Goal: Task Accomplishment & Management: Manage account settings

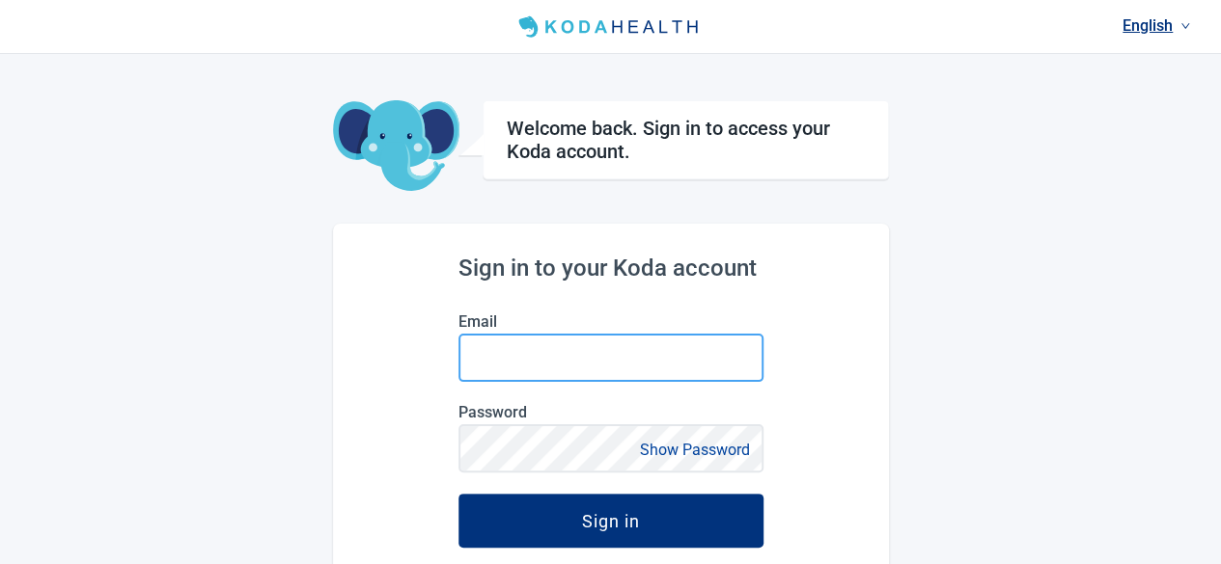
click at [618, 345] on input "Email" at bounding box center [610, 358] width 305 height 48
type input "[PERSON_NAME][EMAIL_ADDRESS][PERSON_NAME][DOMAIN_NAME]"
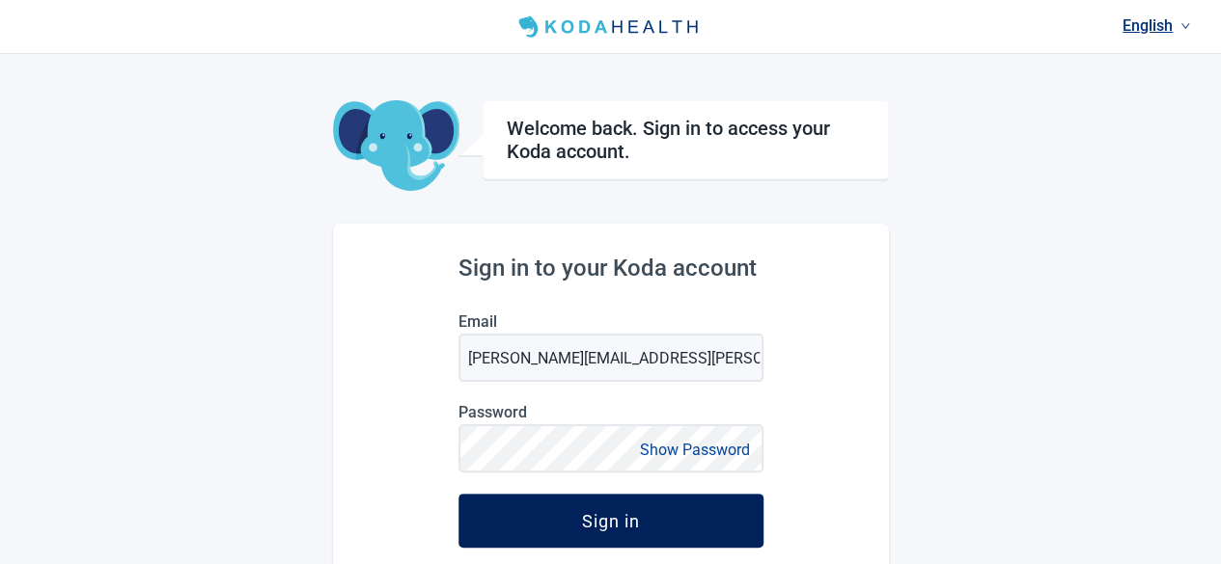
click at [597, 524] on div "Sign in" at bounding box center [611, 520] width 58 height 19
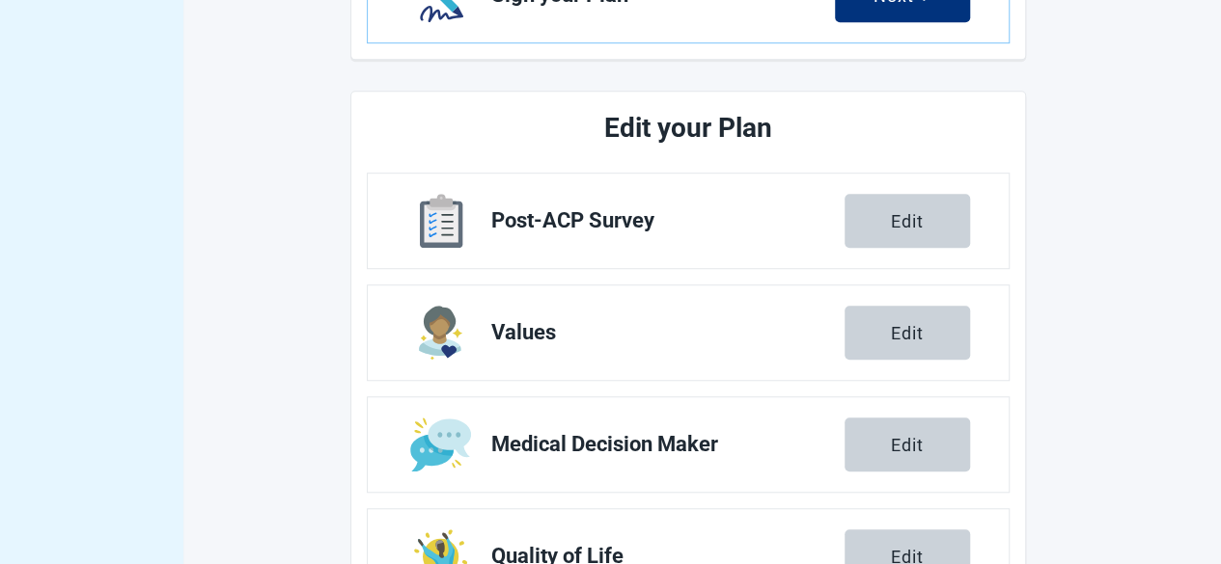
scroll to position [675, 0]
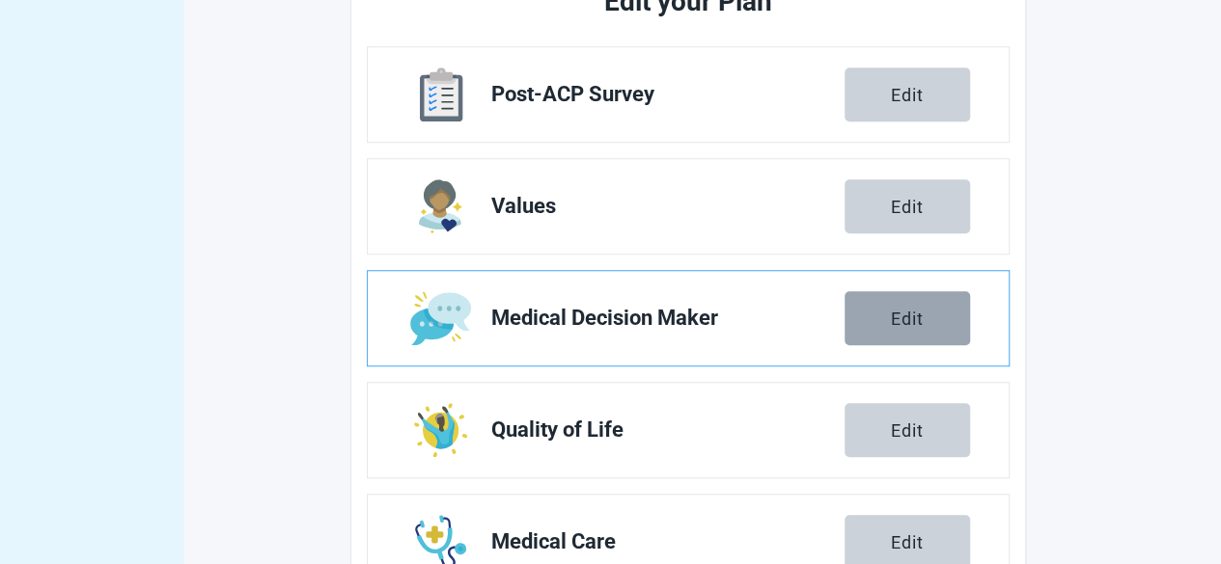
click at [907, 312] on div "Edit" at bounding box center [907, 318] width 33 height 19
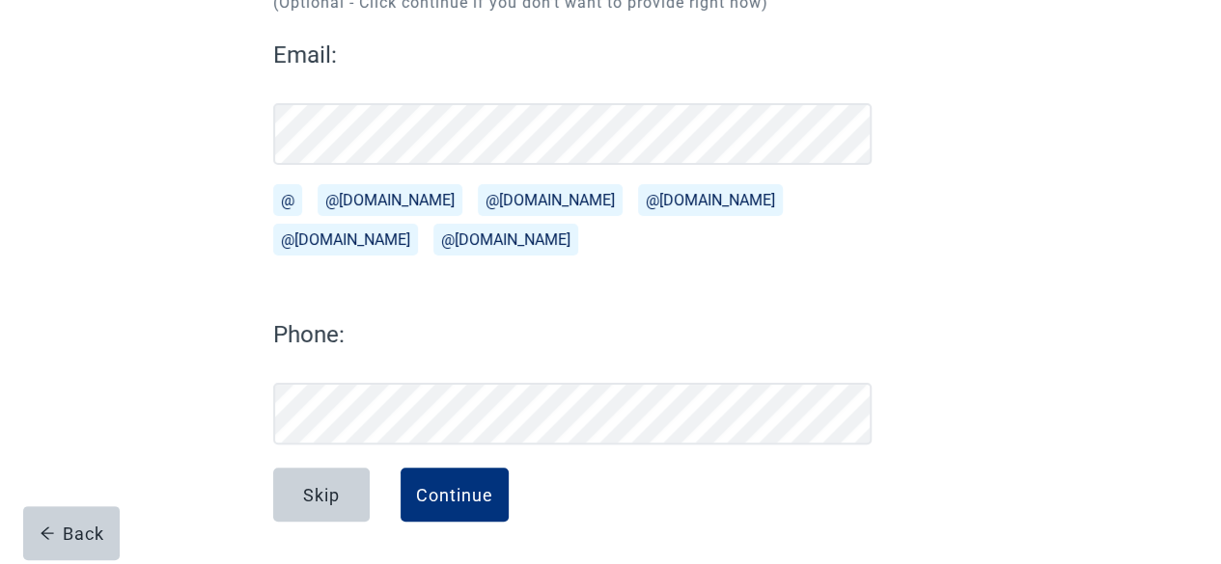
scroll to position [251, 0]
click at [456, 489] on div "Continue" at bounding box center [454, 495] width 77 height 19
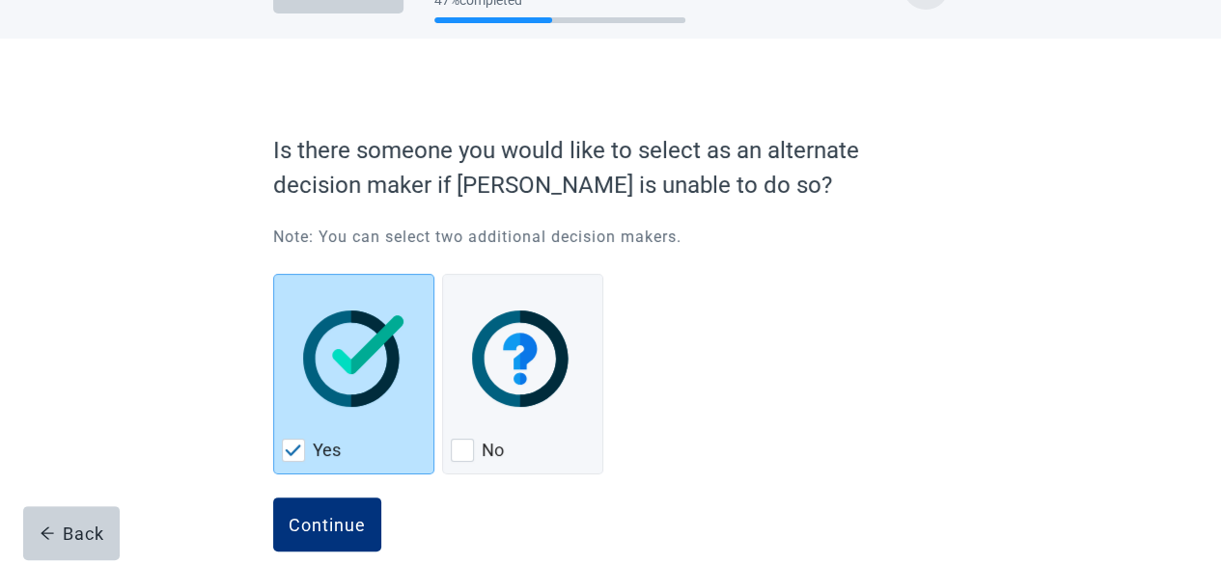
scroll to position [91, 0]
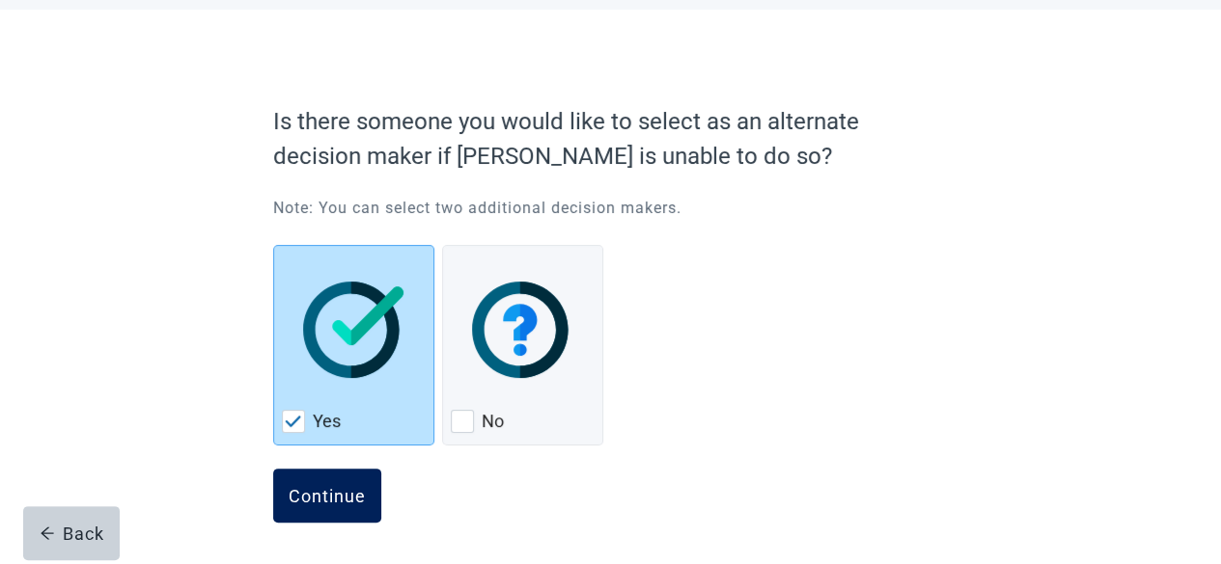
click at [326, 486] on div "Continue" at bounding box center [327, 495] width 77 height 19
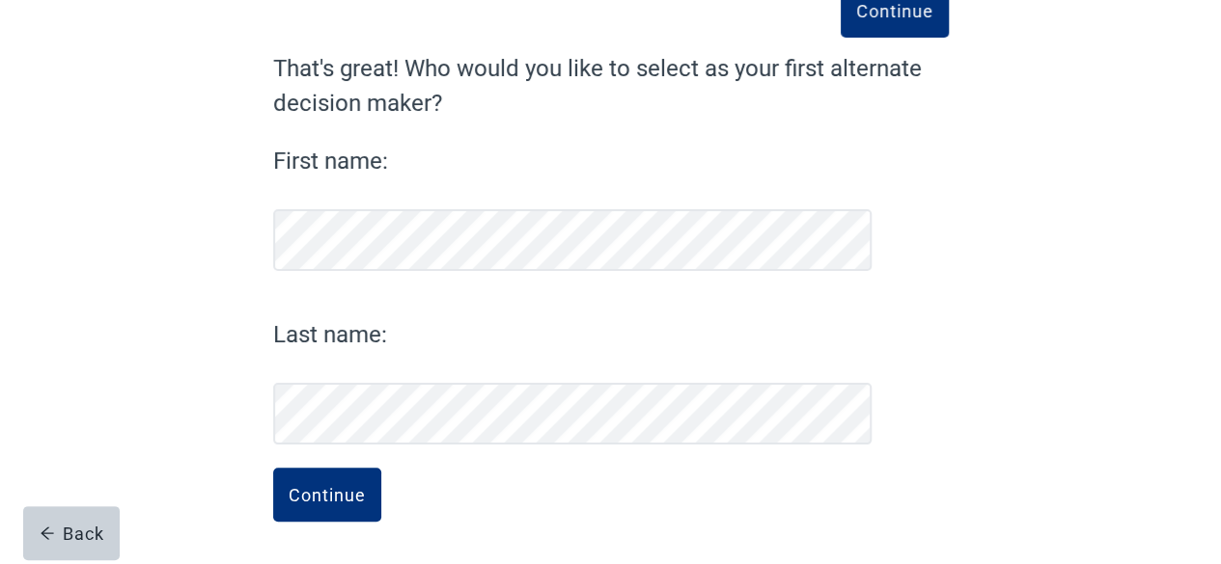
scroll to position [133, 0]
click at [330, 493] on div "Continue" at bounding box center [327, 495] width 77 height 19
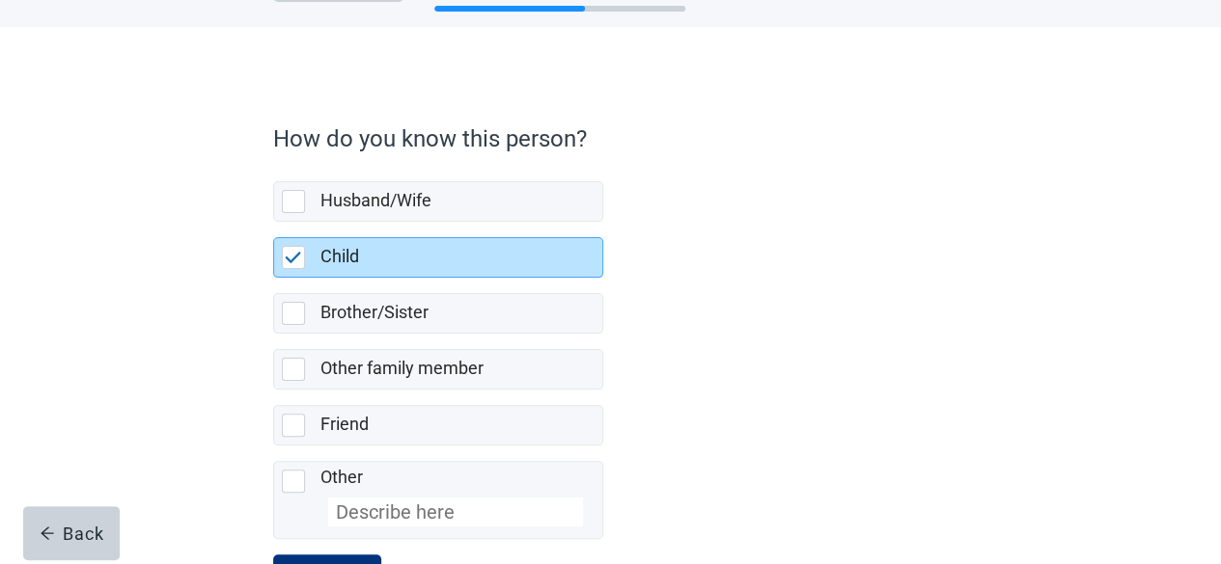
scroll to position [156, 0]
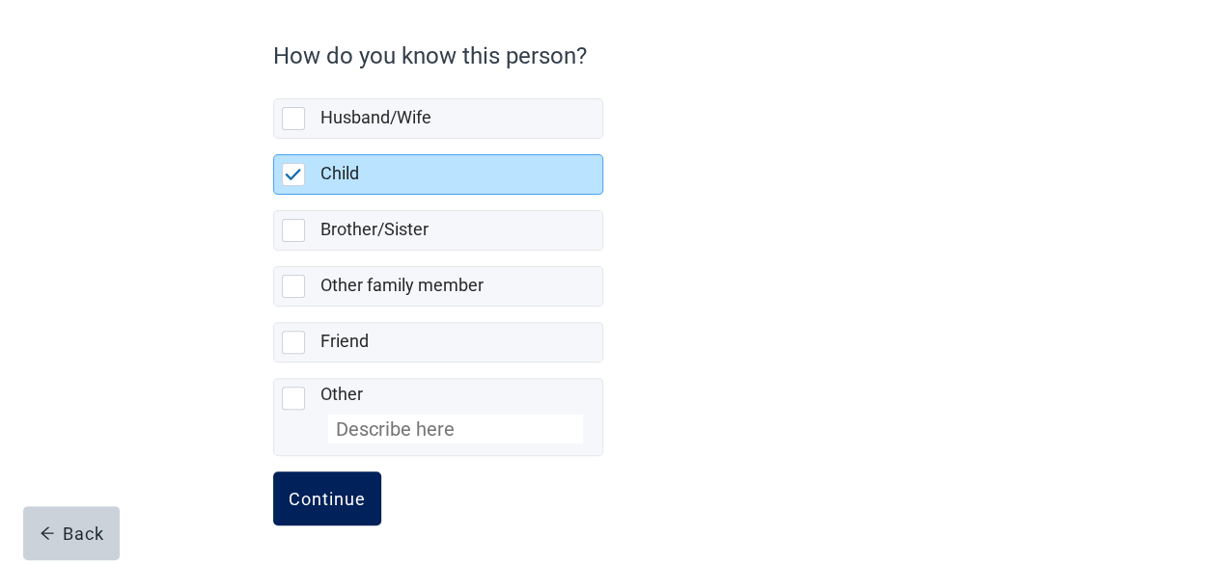
click at [345, 492] on div "Continue" at bounding box center [327, 498] width 77 height 19
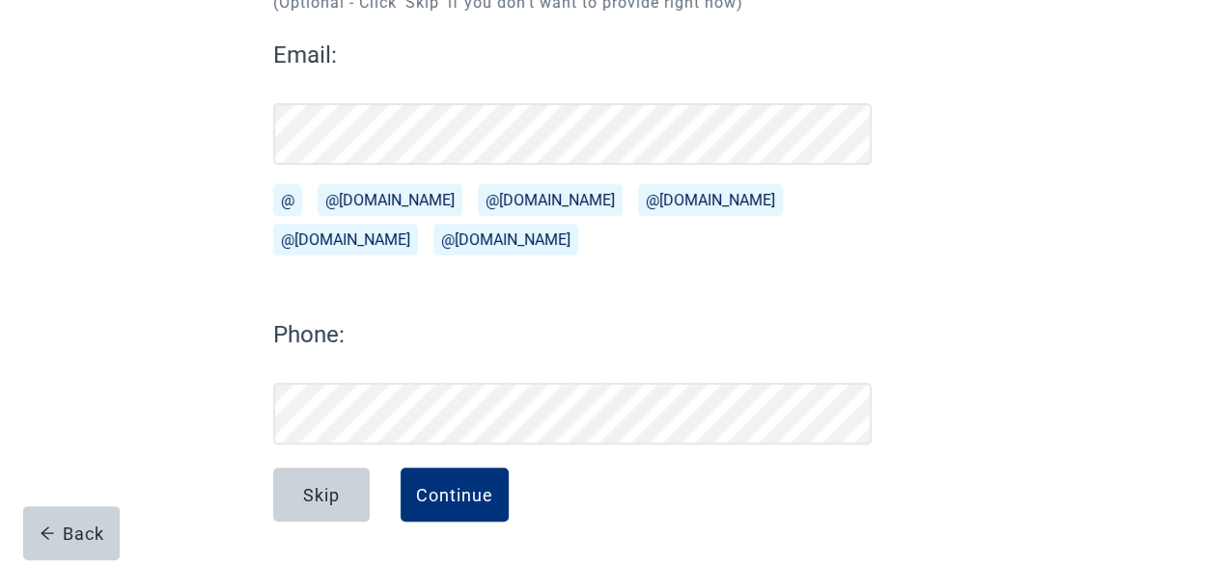
scroll to position [251, 0]
click at [465, 499] on div "Continue" at bounding box center [454, 495] width 77 height 19
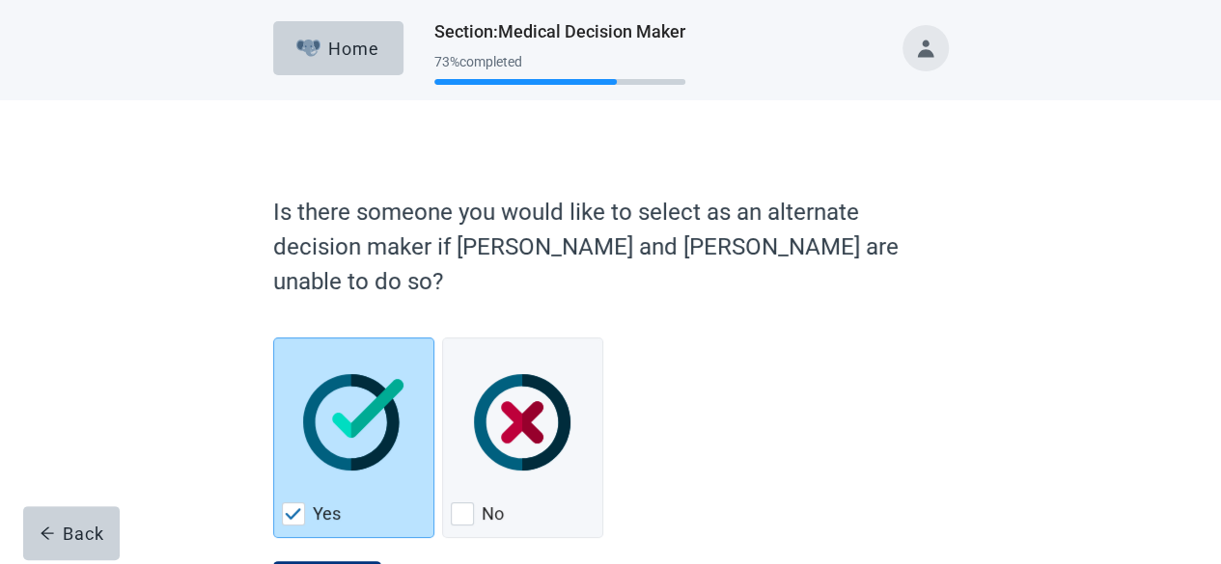
scroll to position [58, 0]
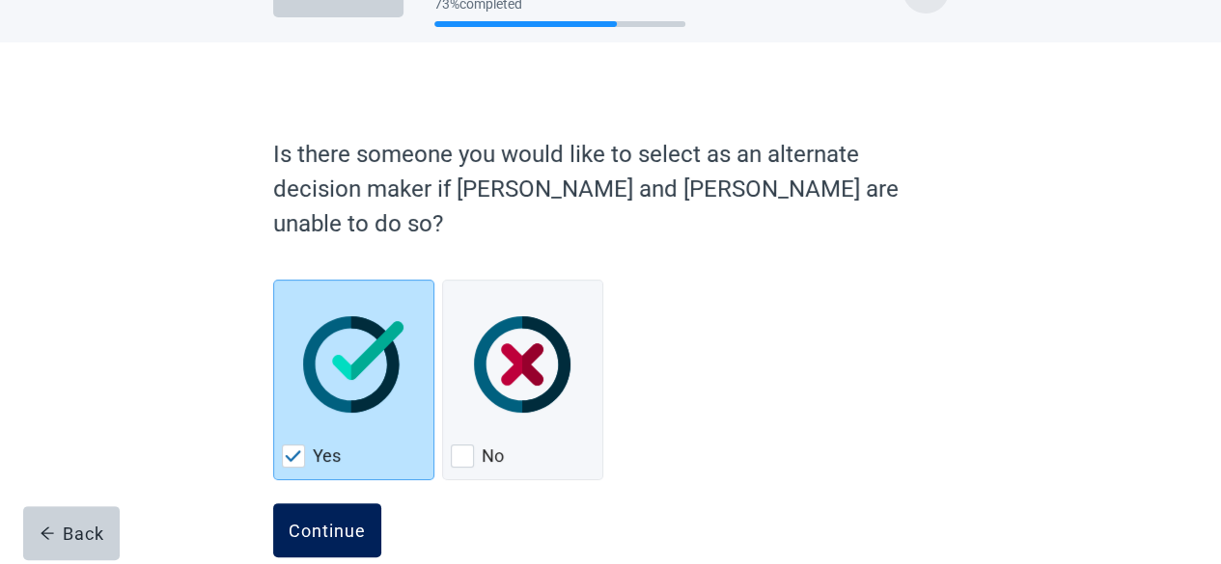
click at [321, 504] on button "Continue" at bounding box center [327, 531] width 108 height 54
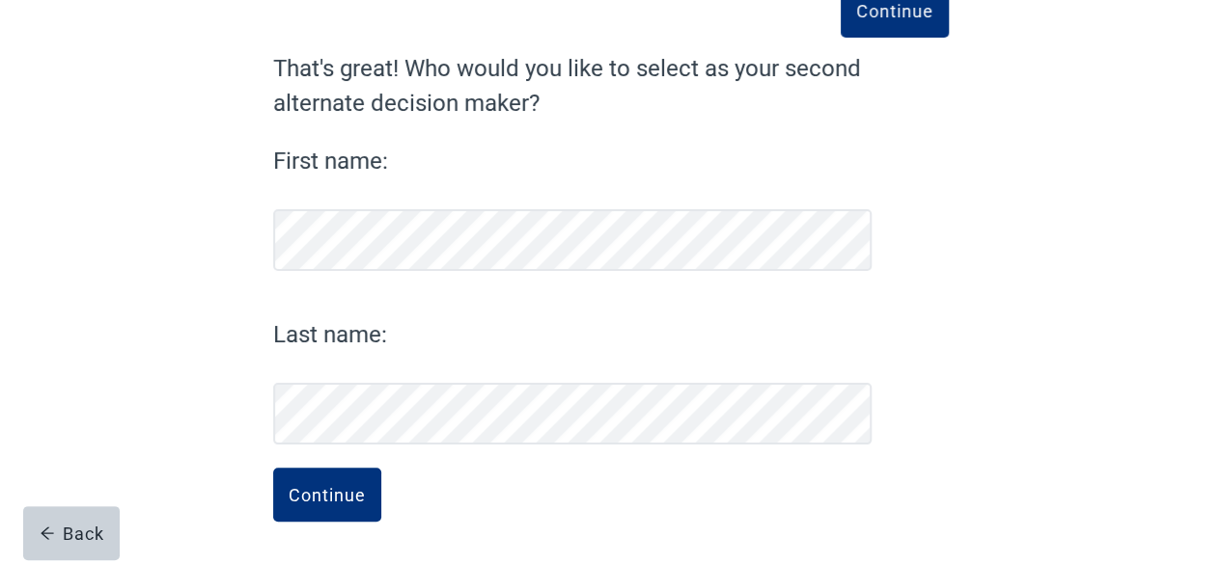
scroll to position [133, 0]
click at [309, 495] on div "Continue" at bounding box center [327, 495] width 77 height 19
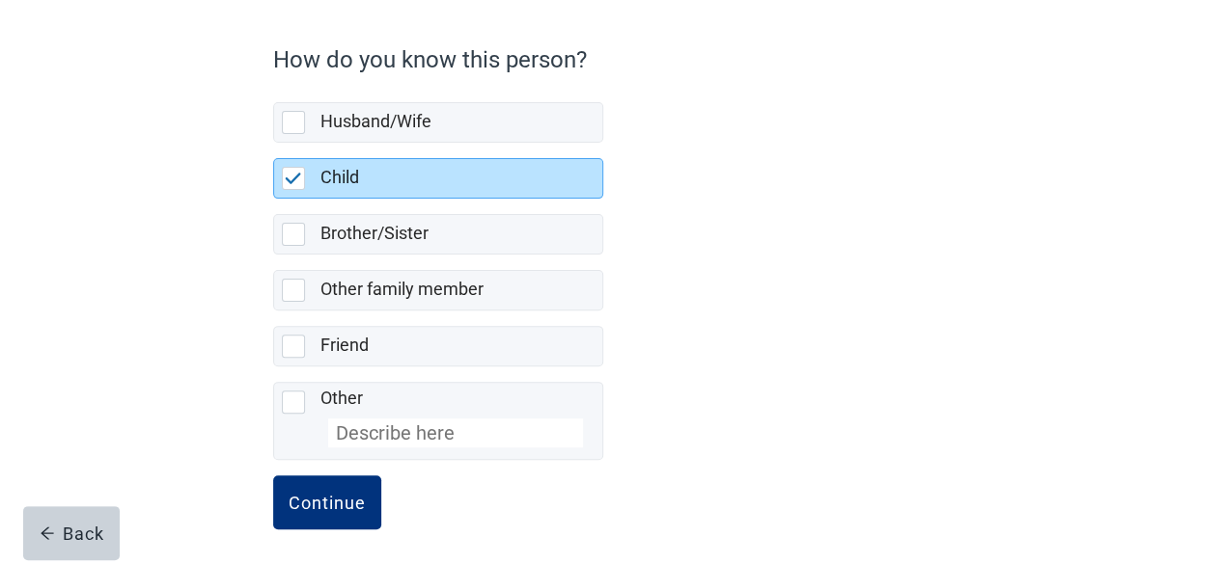
scroll to position [156, 0]
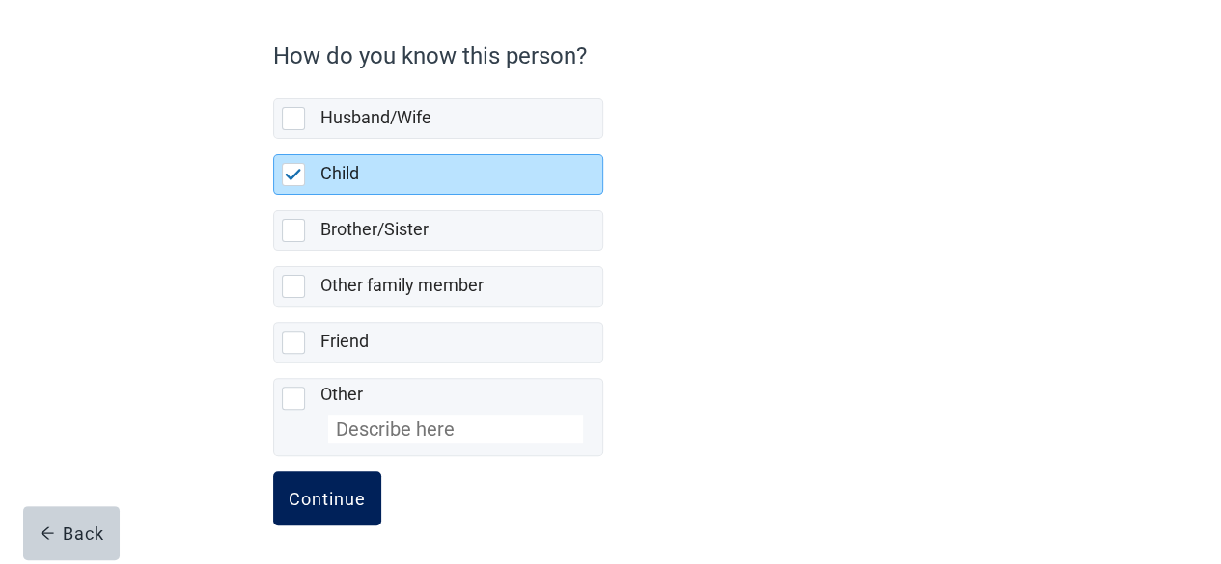
click at [312, 500] on div "Continue" at bounding box center [327, 498] width 77 height 19
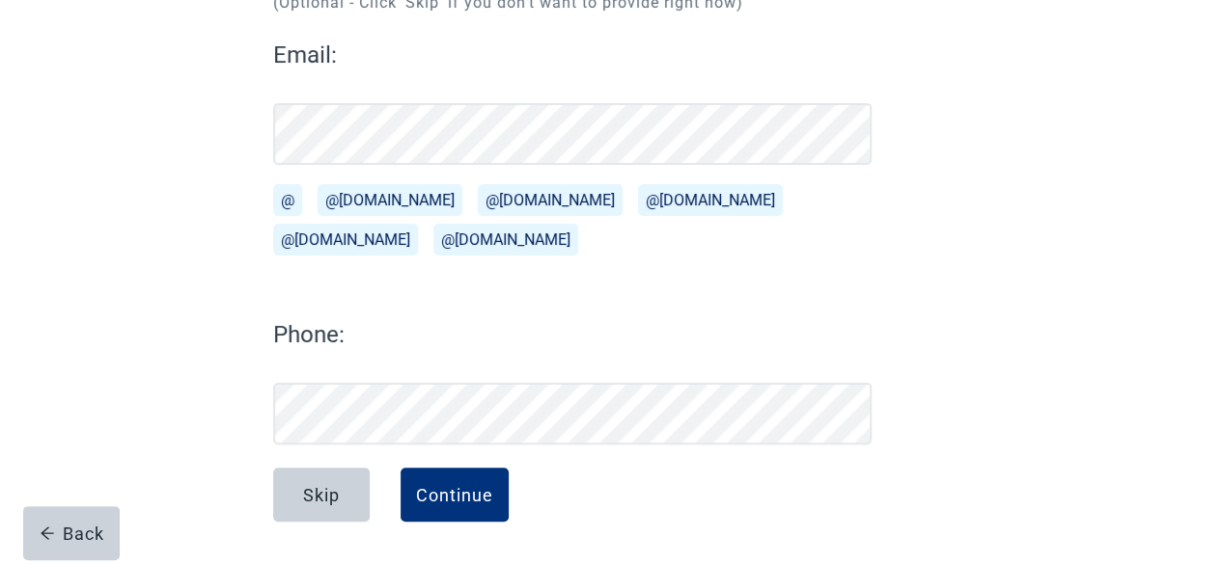
scroll to position [251, 0]
click at [446, 489] on div "Continue" at bounding box center [454, 495] width 77 height 19
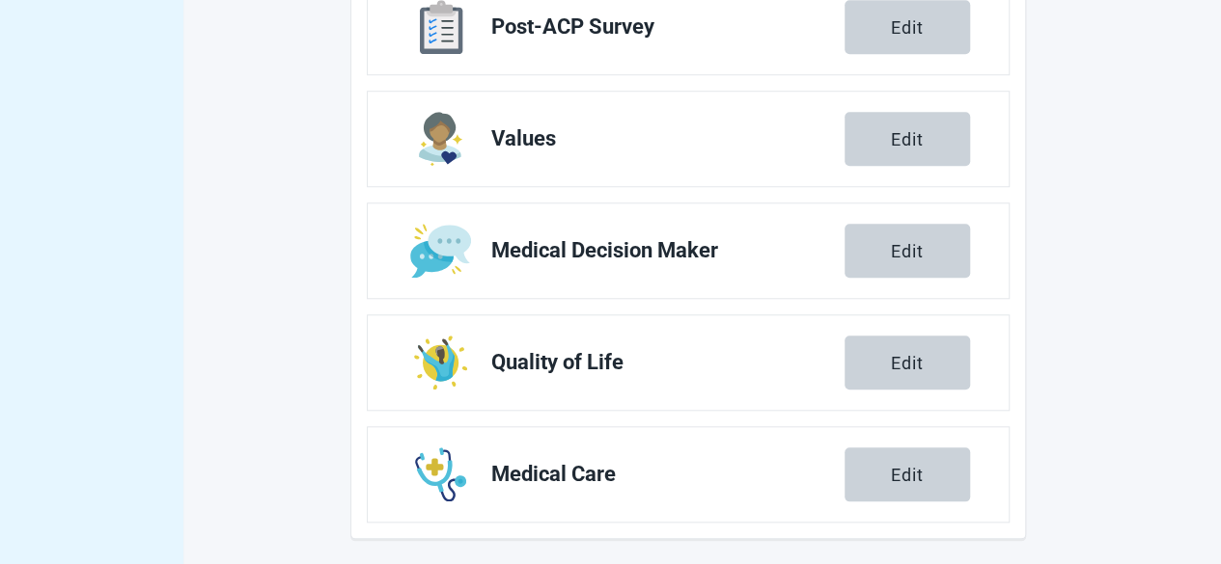
scroll to position [747, 0]
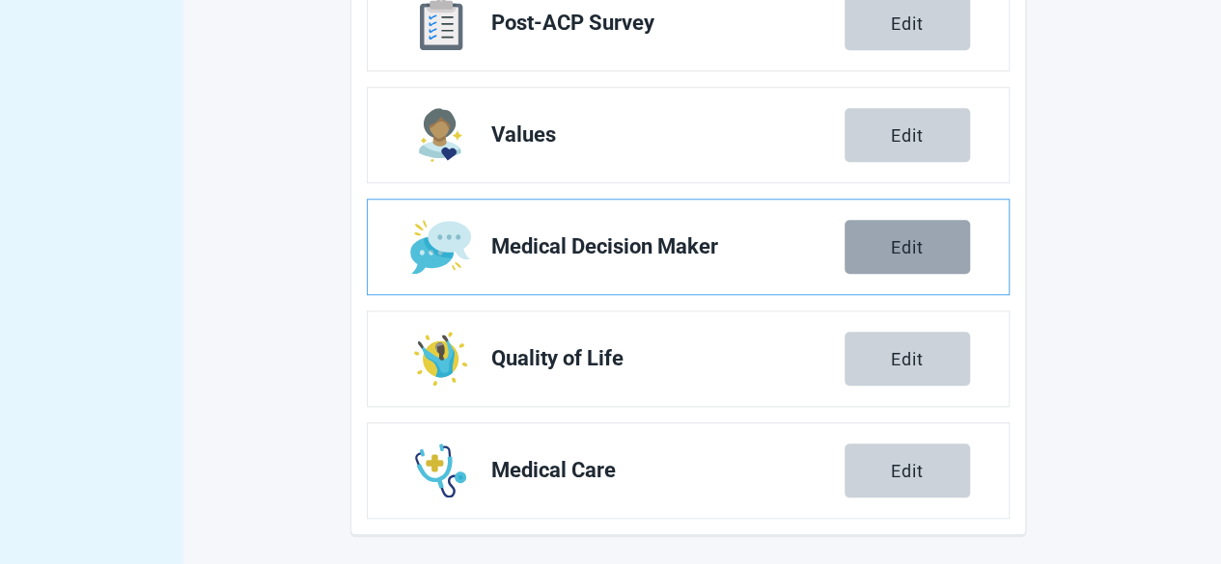
click at [903, 244] on div "Edit" at bounding box center [907, 246] width 33 height 19
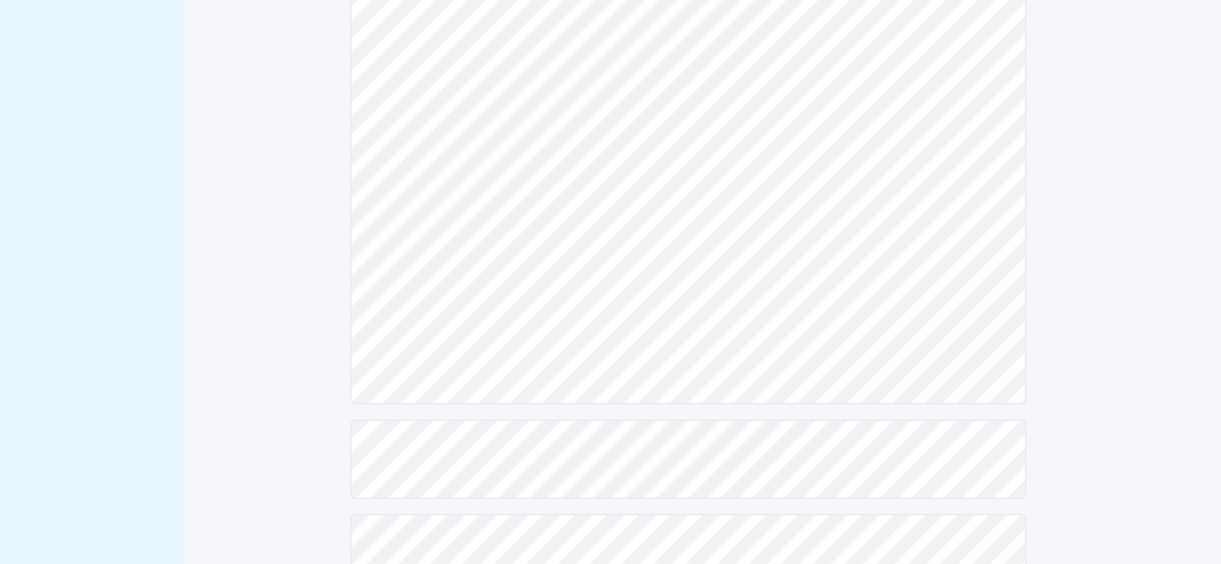
scroll to position [807, 0]
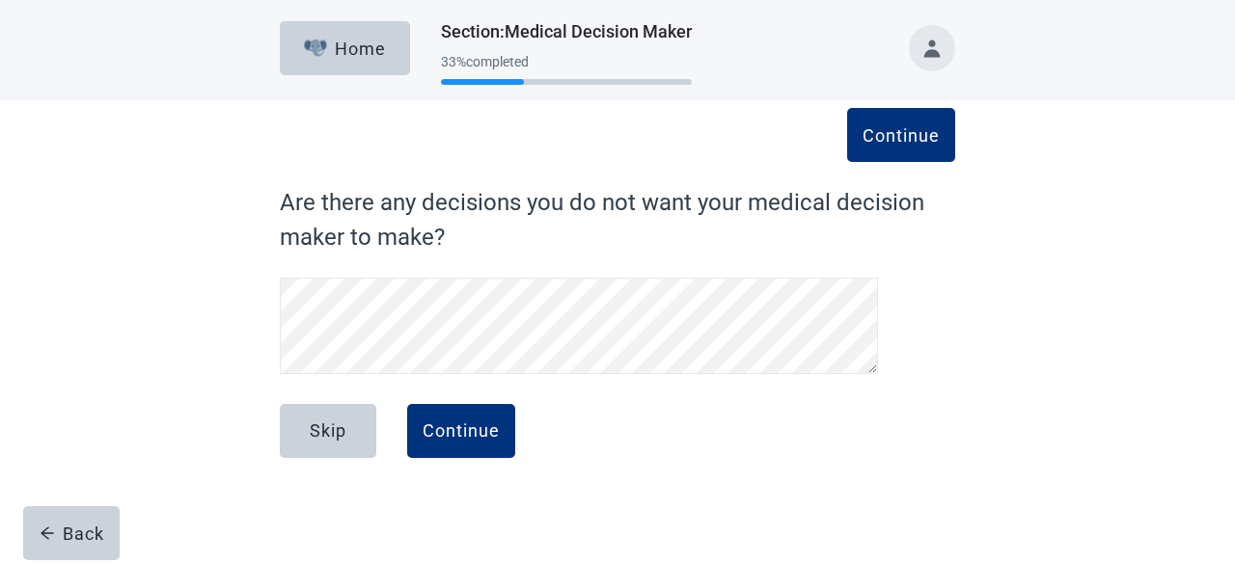
scroll to position [311, 0]
click at [287, 375] on div "Main content" at bounding box center [579, 329] width 598 height 103
click at [455, 431] on div "Continue" at bounding box center [461, 431] width 77 height 19
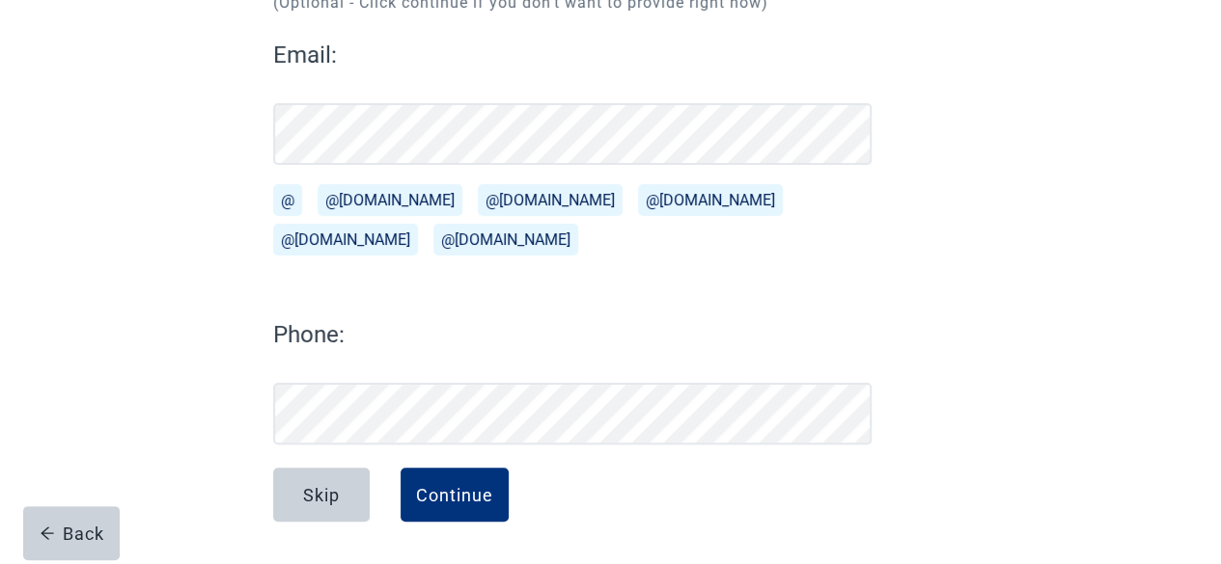
scroll to position [251, 0]
click at [459, 486] on div "Continue" at bounding box center [454, 495] width 77 height 19
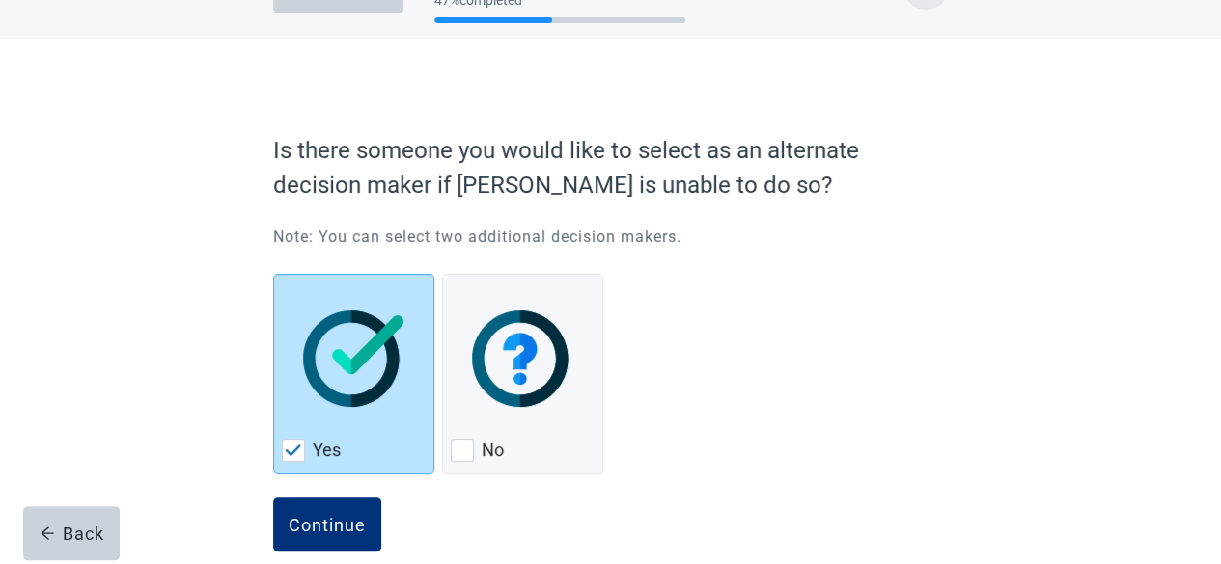
scroll to position [91, 0]
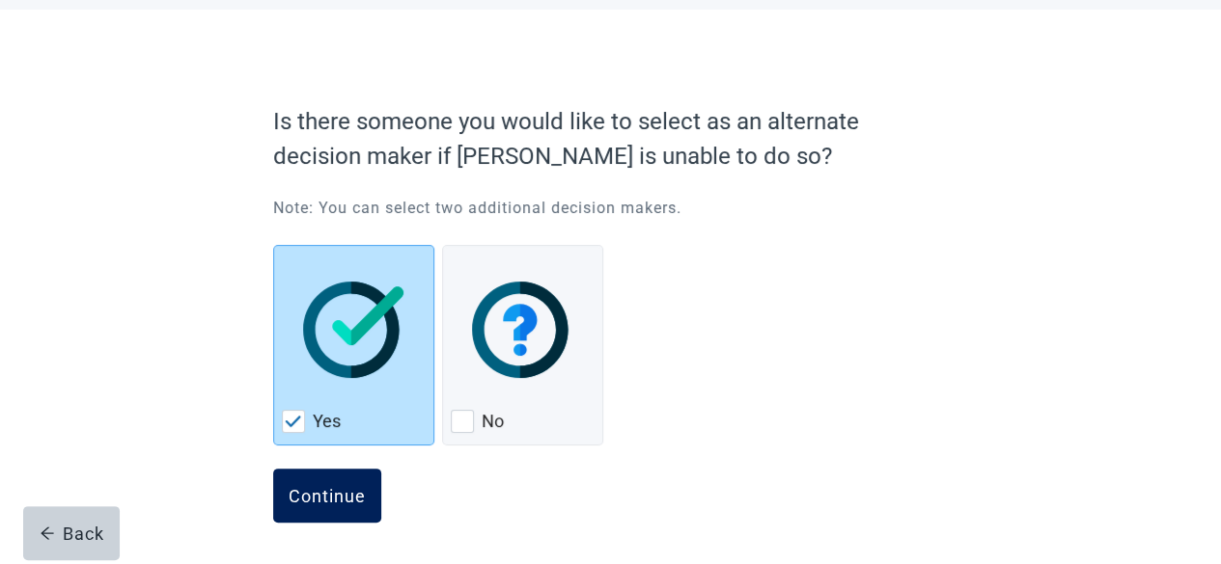
click at [324, 489] on div "Continue" at bounding box center [327, 495] width 77 height 19
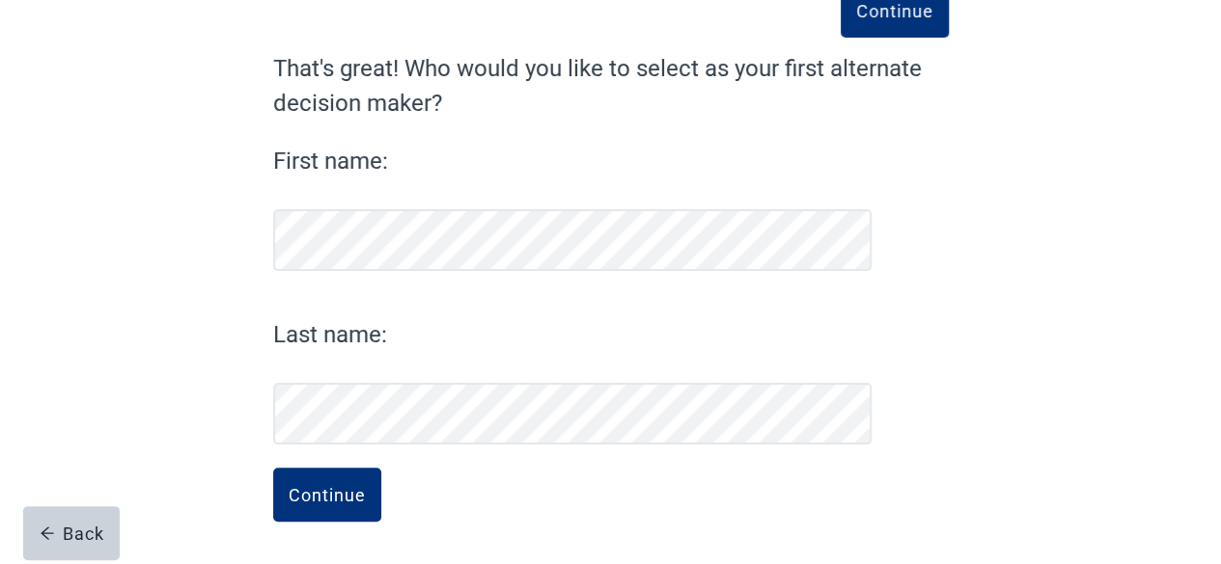
scroll to position [133, 0]
click at [321, 483] on button "Continue" at bounding box center [327, 496] width 108 height 54
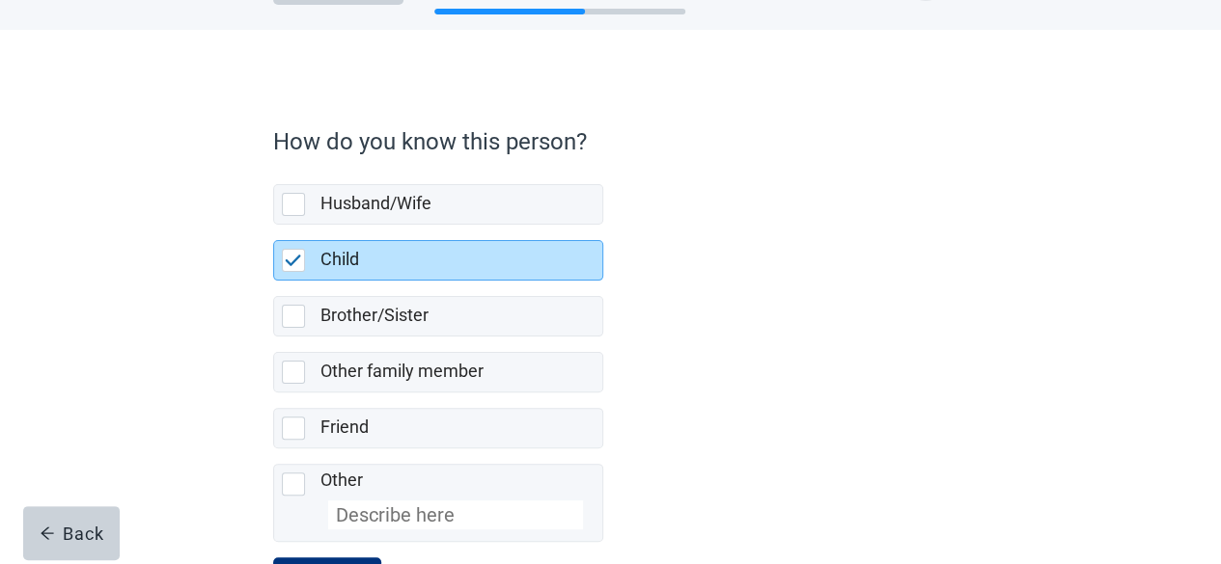
scroll to position [156, 0]
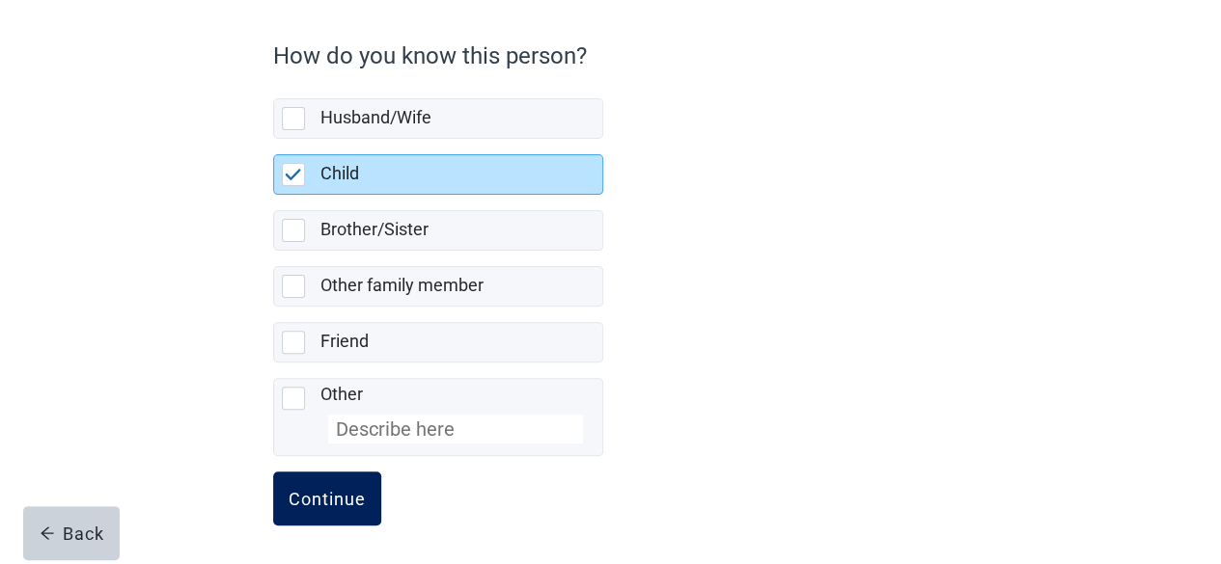
click at [301, 493] on div "Continue" at bounding box center [327, 498] width 77 height 19
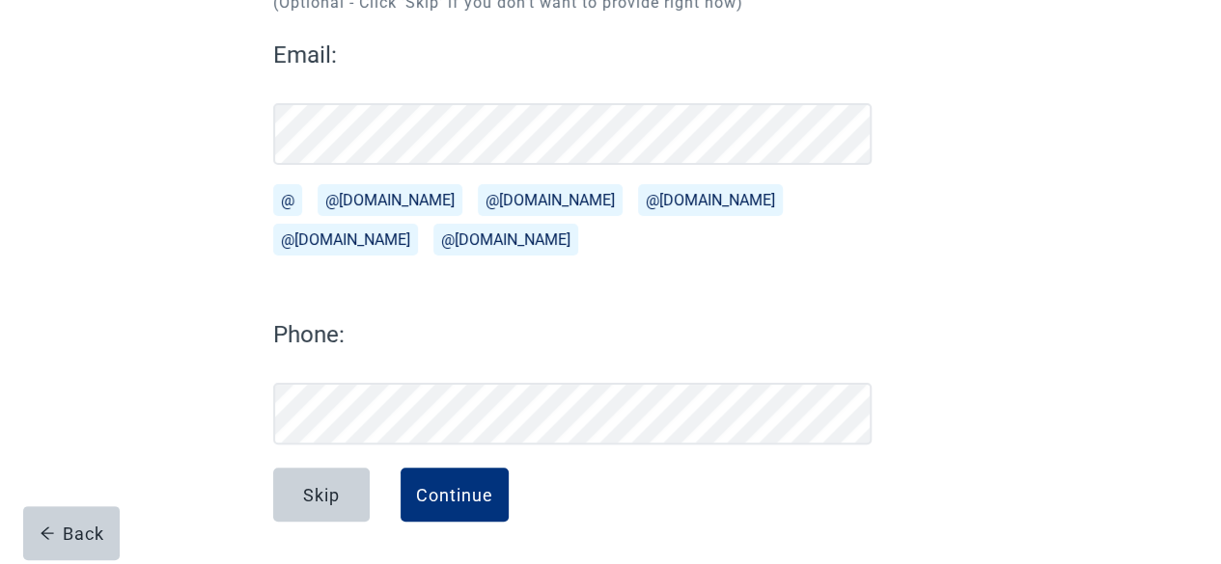
scroll to position [251, 0]
click at [448, 490] on div "Continue" at bounding box center [454, 495] width 77 height 19
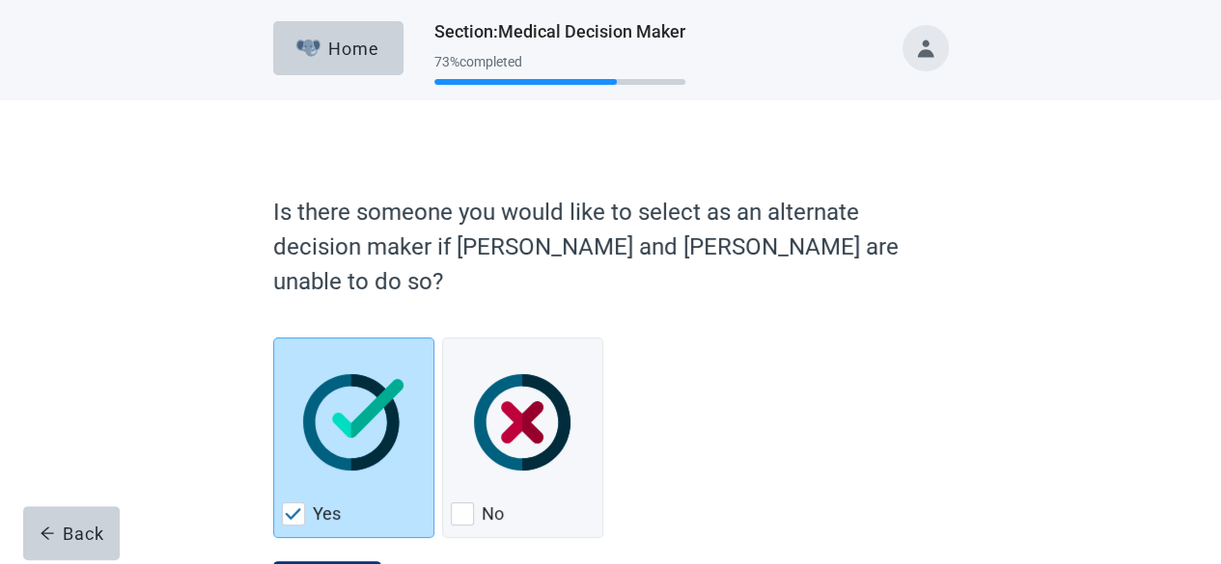
scroll to position [58, 0]
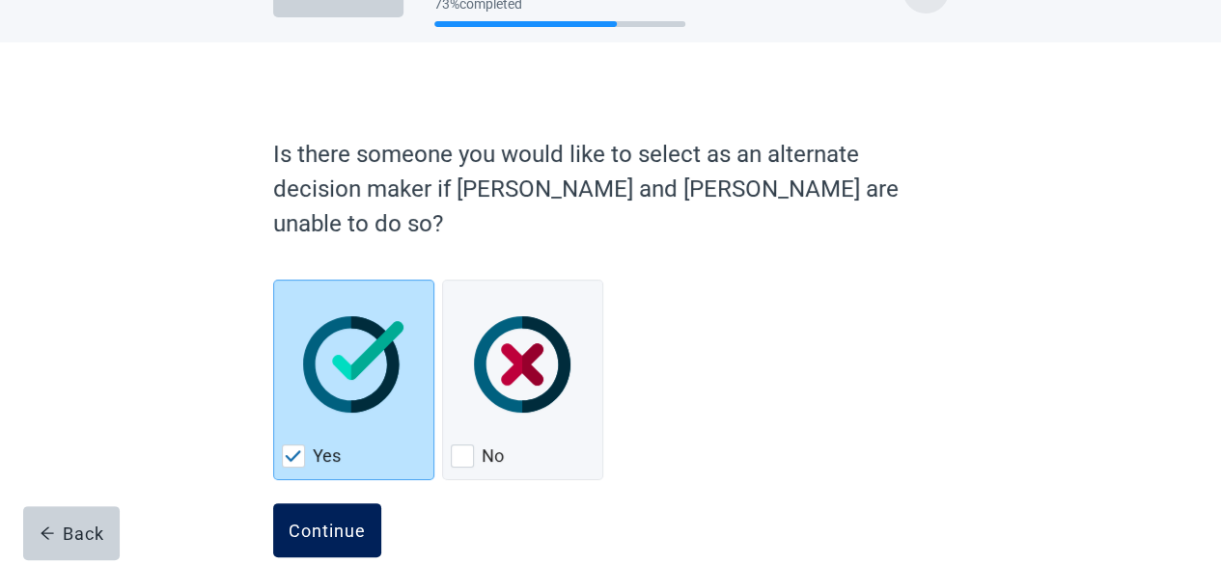
click at [311, 521] on div "Continue" at bounding box center [327, 530] width 77 height 19
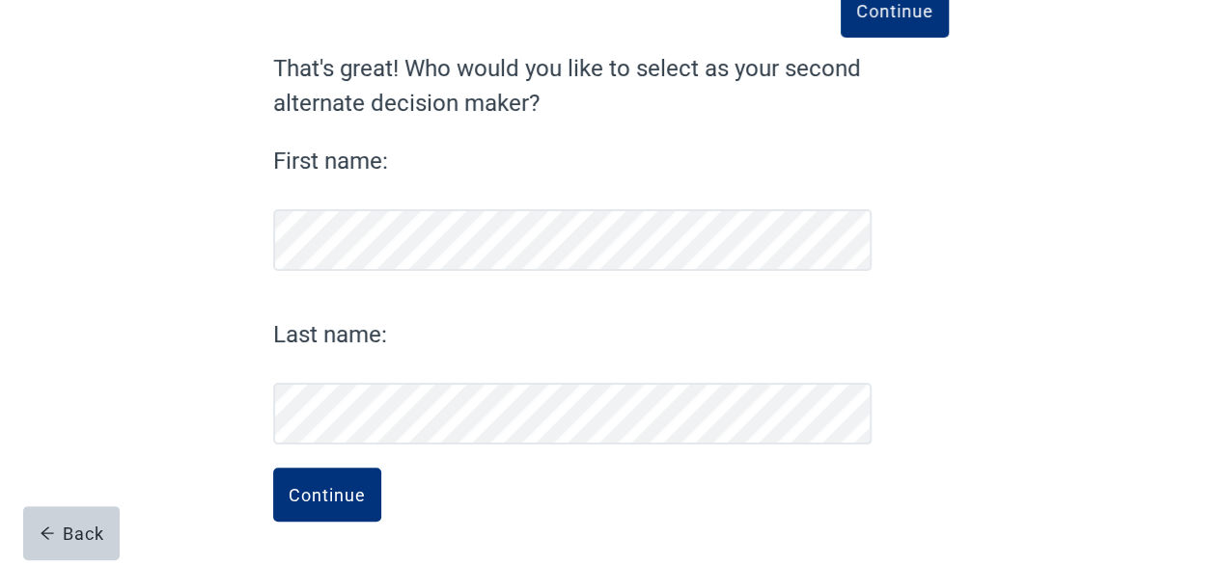
scroll to position [133, 0]
click at [336, 498] on div "Continue" at bounding box center [327, 495] width 77 height 19
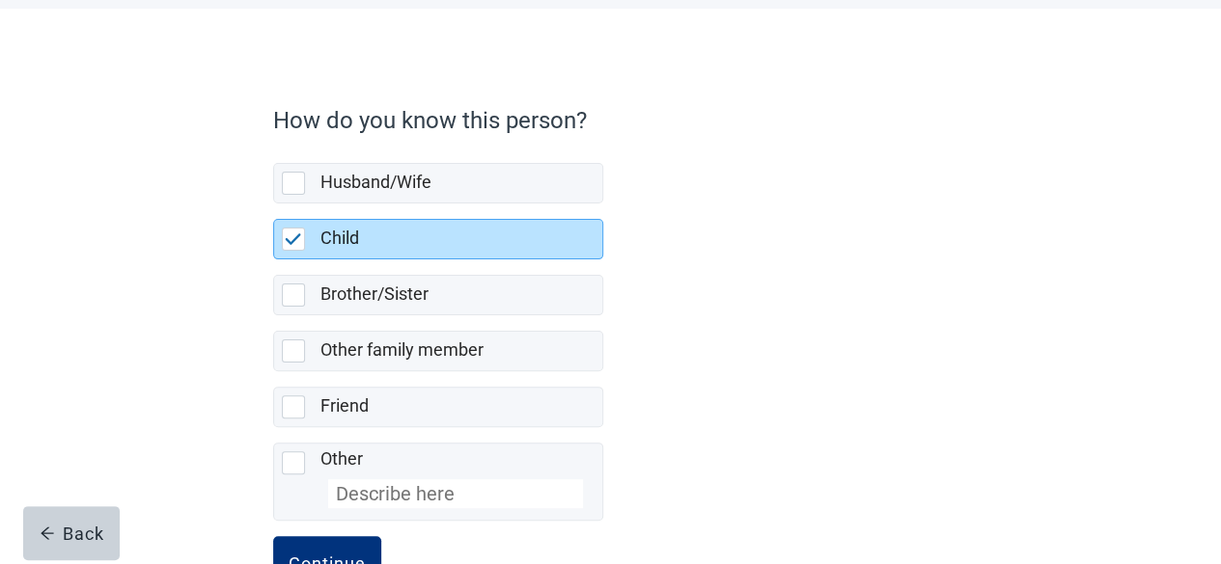
scroll to position [156, 0]
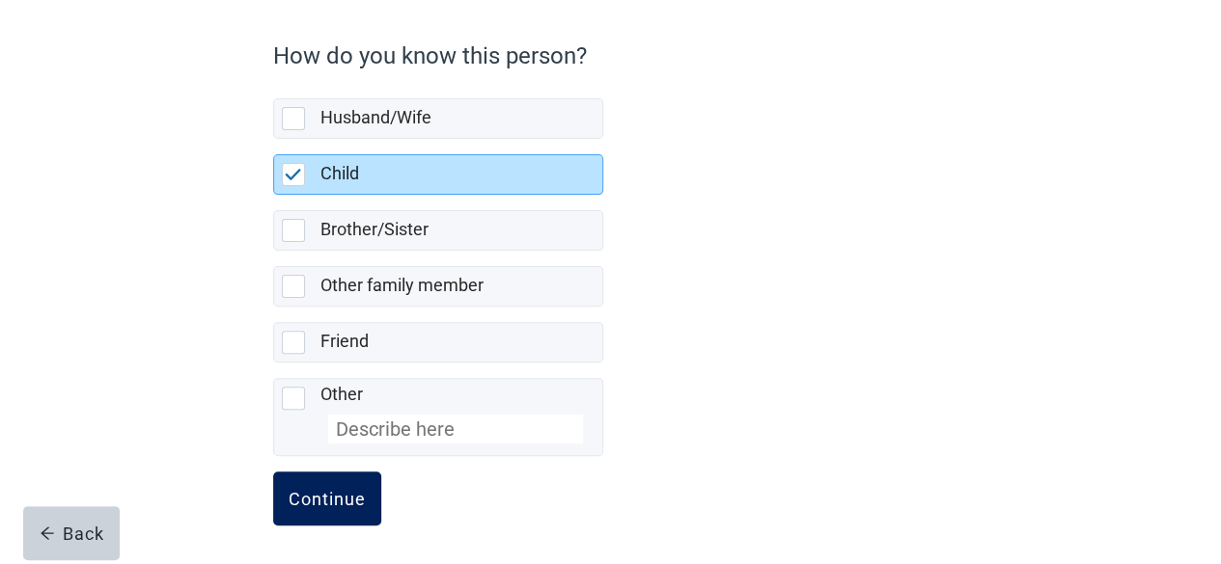
click at [316, 490] on div "Continue" at bounding box center [327, 498] width 77 height 19
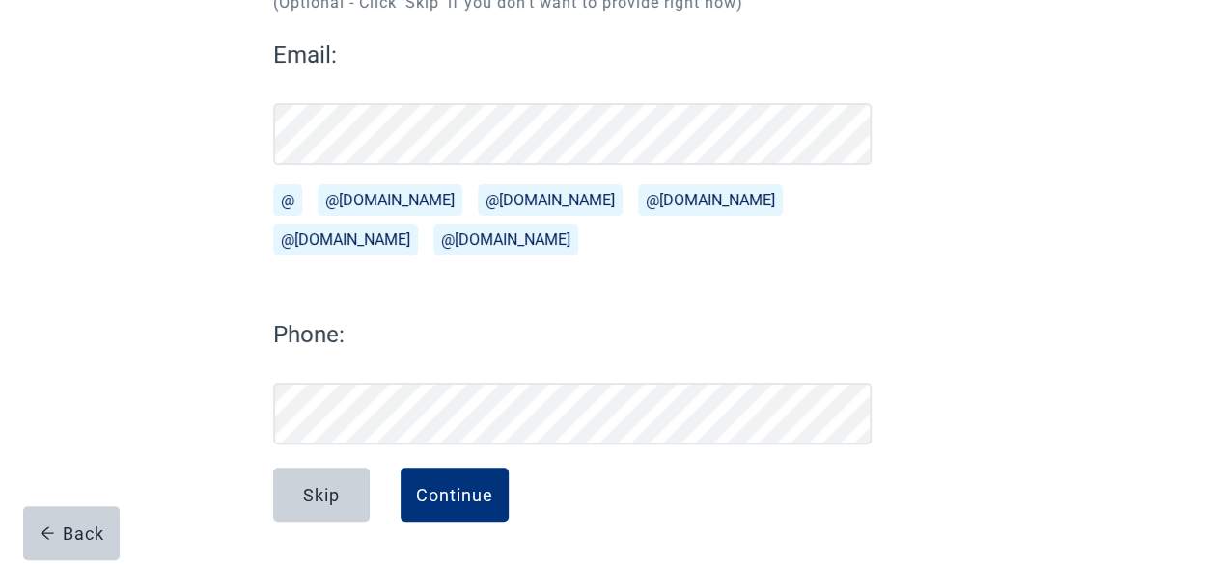
scroll to position [251, 0]
click at [459, 499] on div "Continue" at bounding box center [454, 495] width 77 height 19
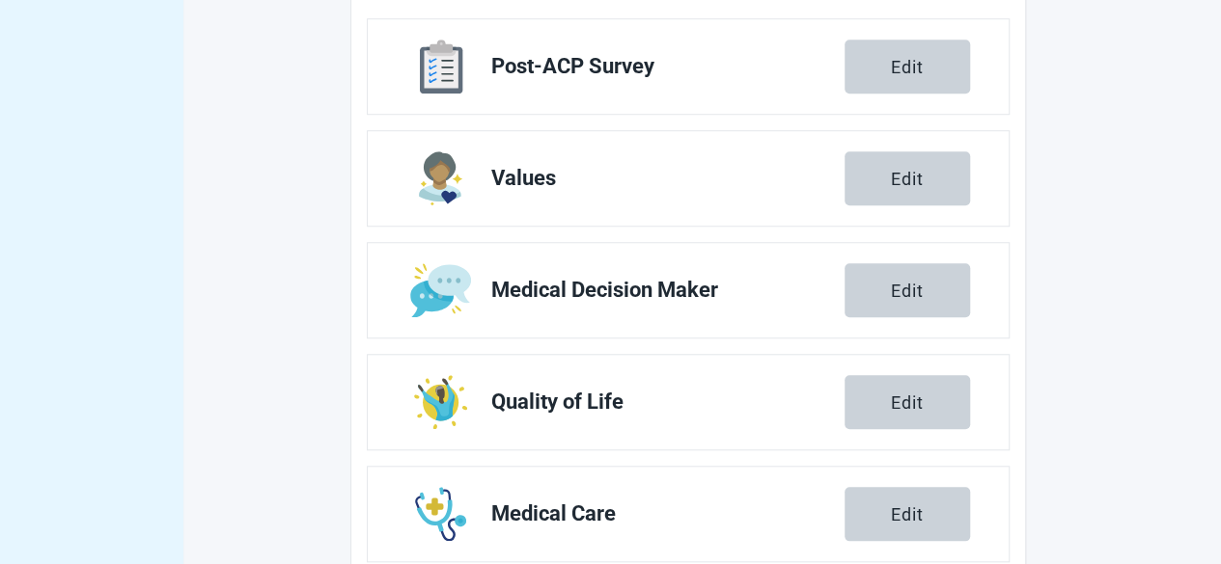
scroll to position [747, 0]
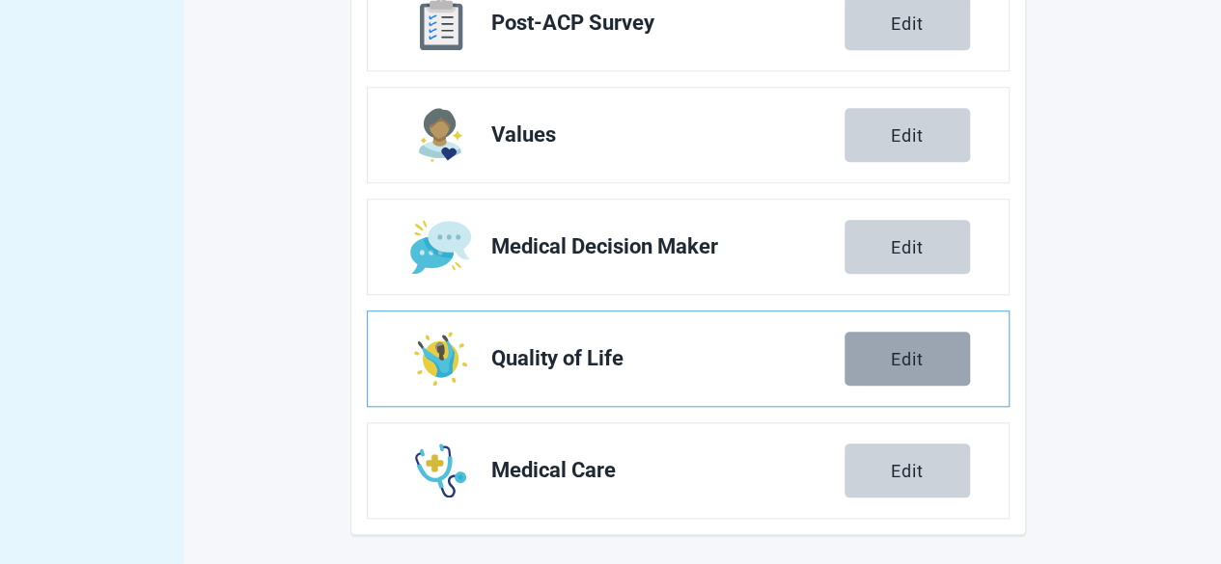
click at [921, 356] on div "Edit" at bounding box center [907, 358] width 33 height 19
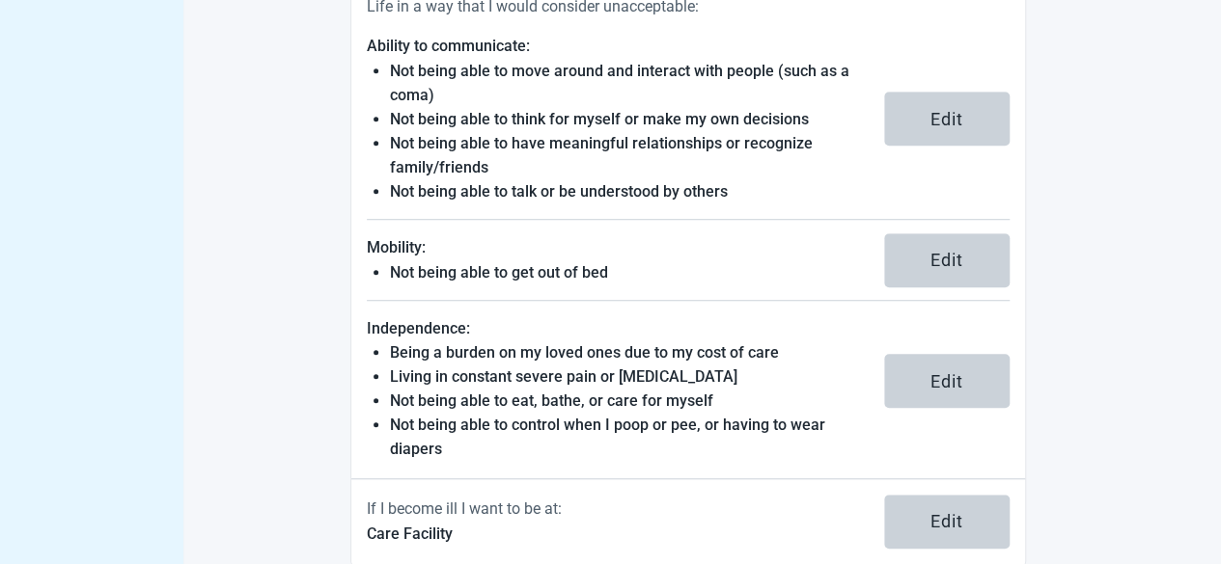
scroll to position [639, 0]
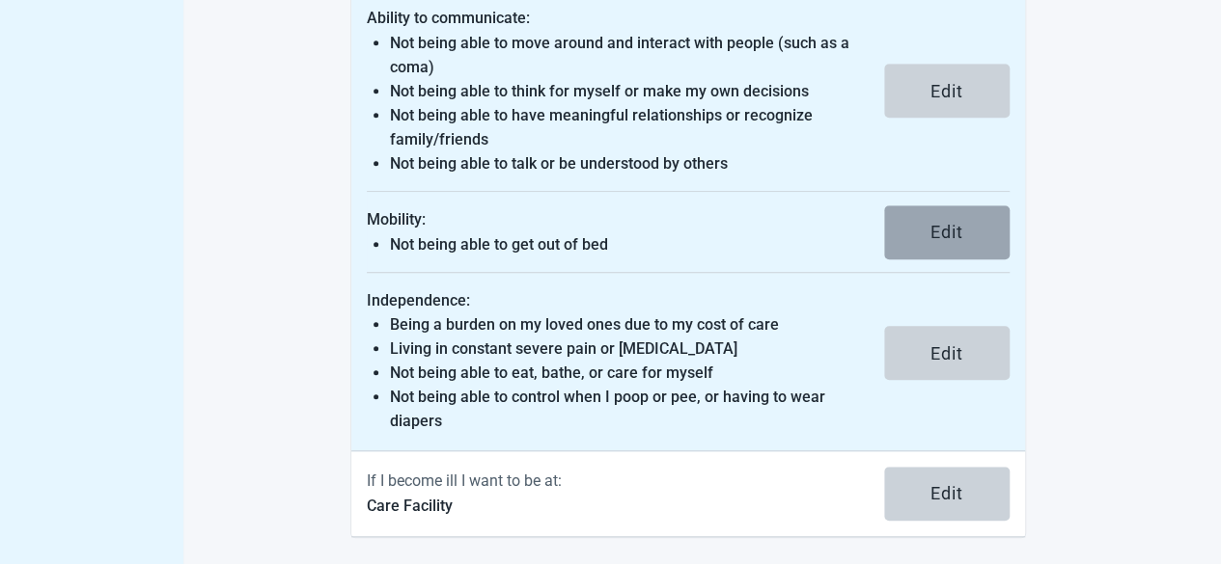
click at [944, 223] on div "Edit" at bounding box center [946, 232] width 33 height 19
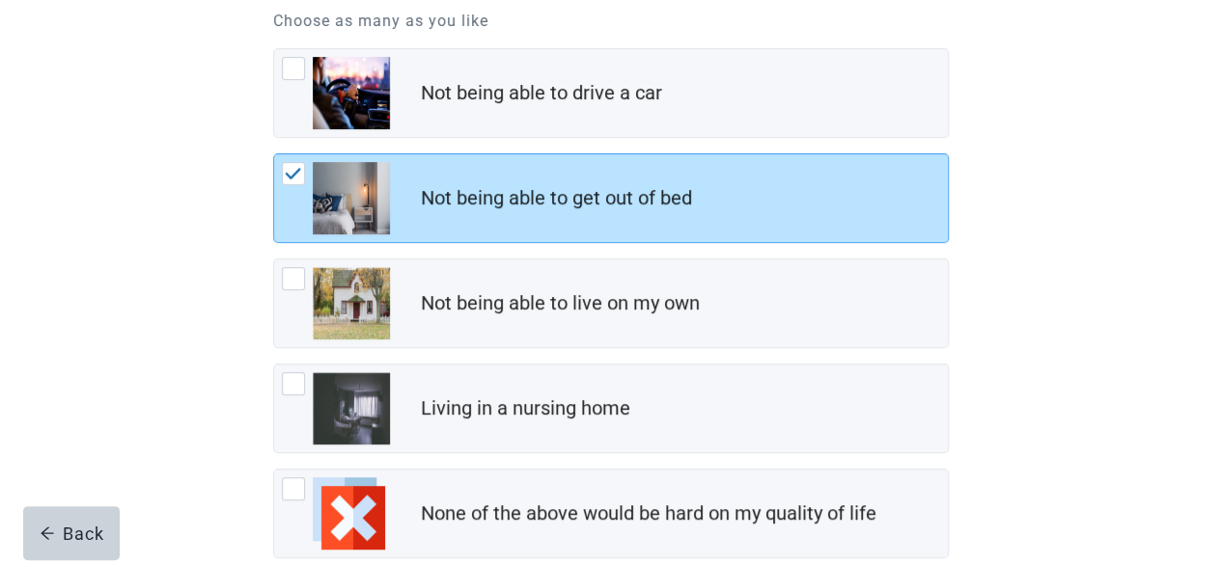
scroll to position [388, 0]
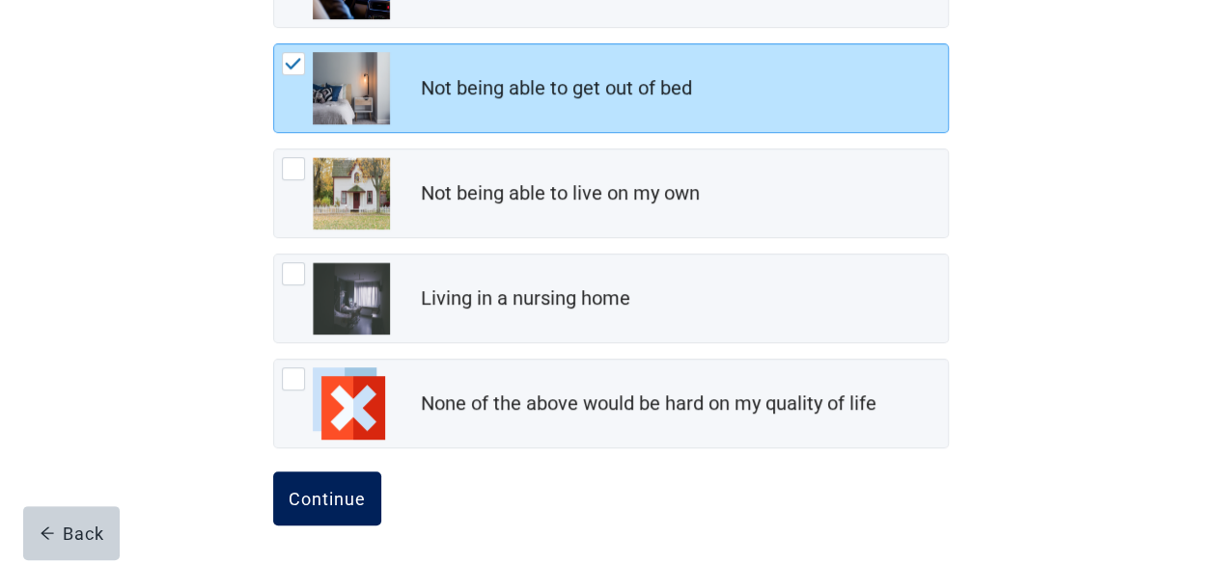
click at [320, 489] on div "Continue" at bounding box center [327, 498] width 77 height 19
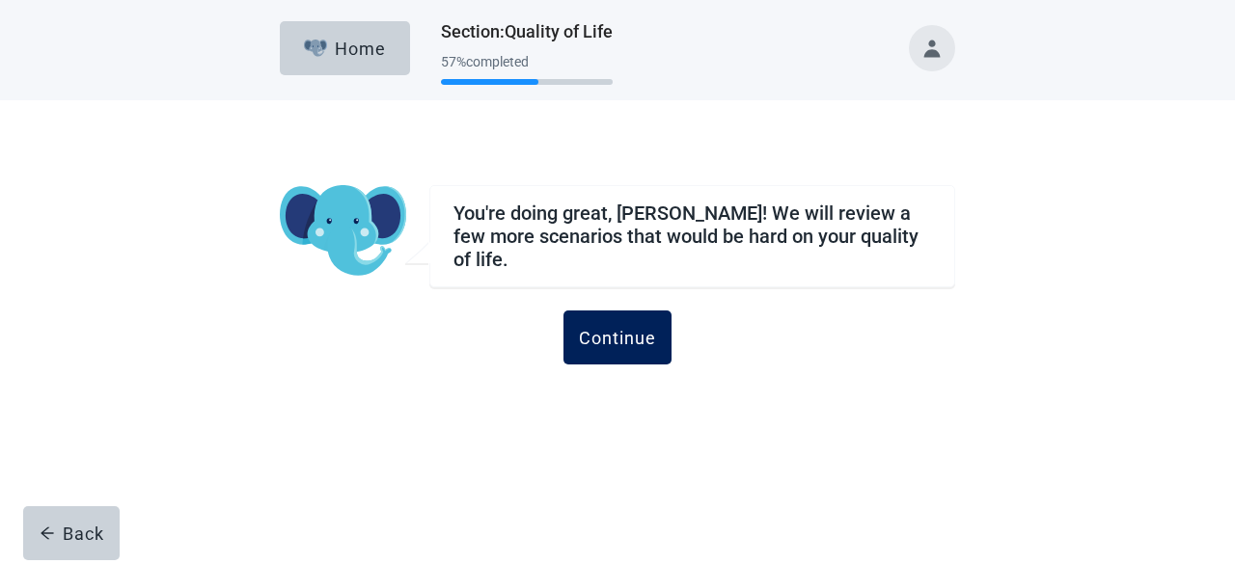
click at [612, 328] on div "Continue" at bounding box center [617, 337] width 77 height 19
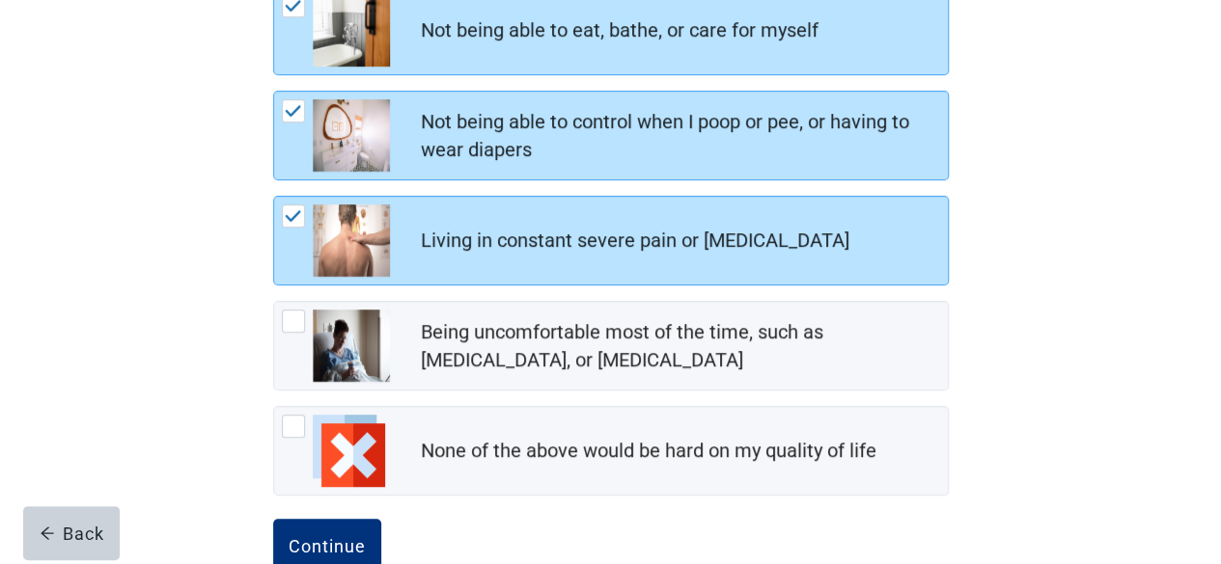
scroll to position [492, 0]
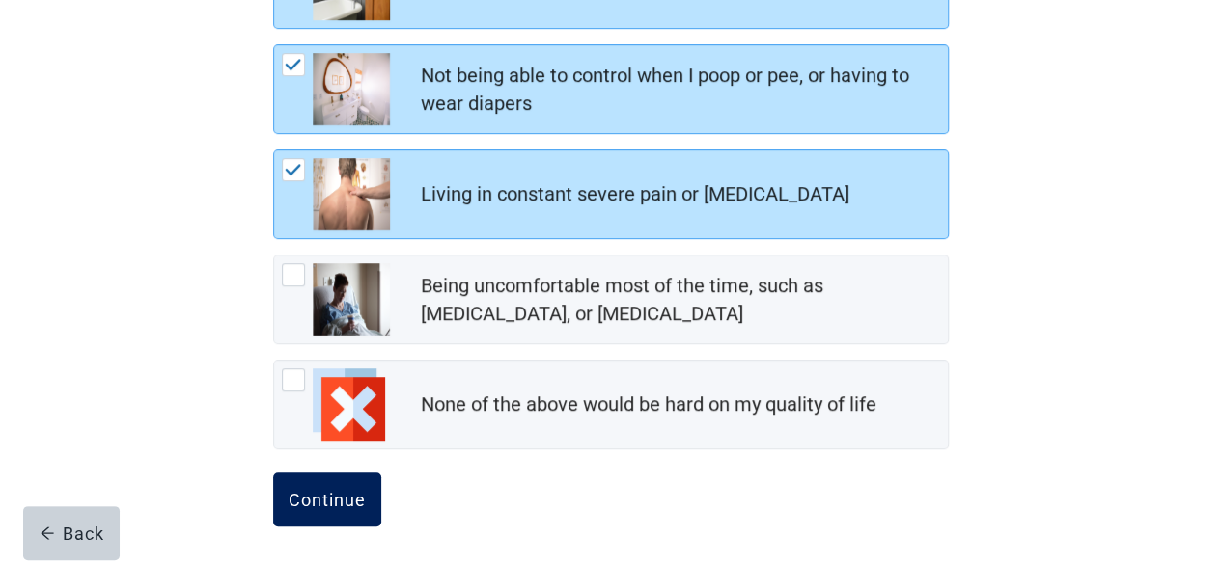
click at [339, 494] on div "Continue" at bounding box center [327, 499] width 77 height 19
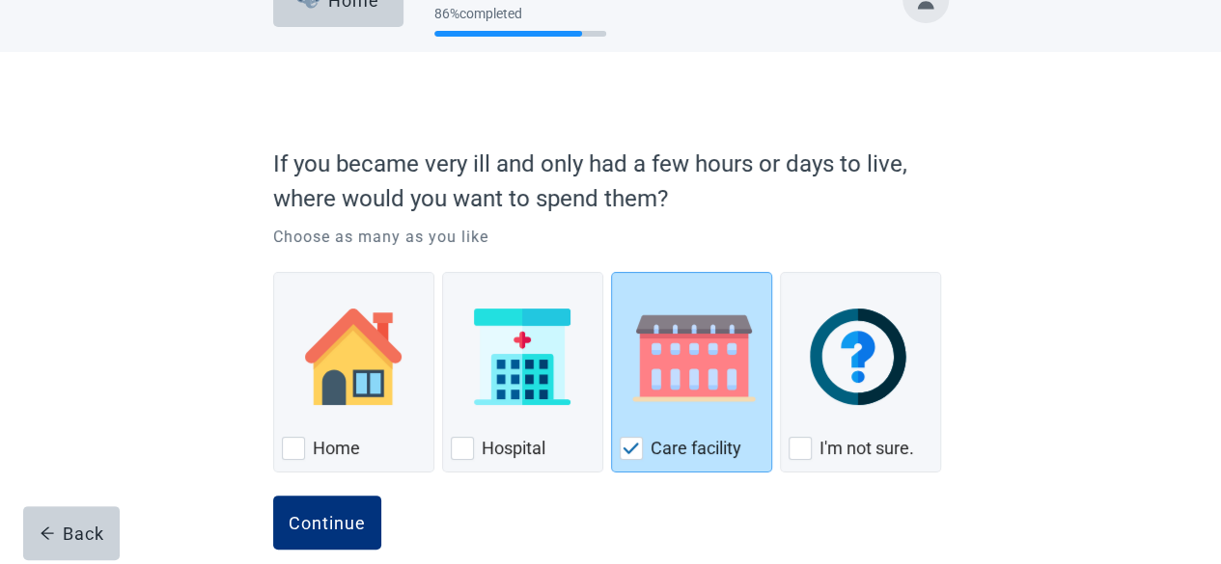
scroll to position [75, 0]
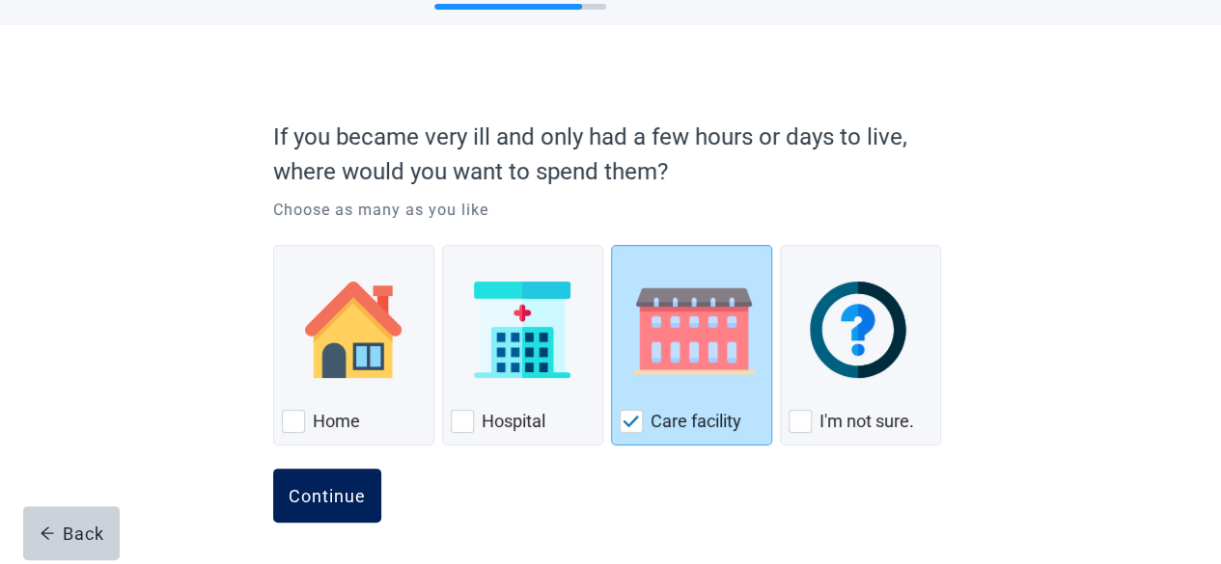
drag, startPoint x: 323, startPoint y: 499, endPoint x: 329, endPoint y: 487, distance: 12.9
click at [323, 498] on div "Continue" at bounding box center [327, 495] width 77 height 19
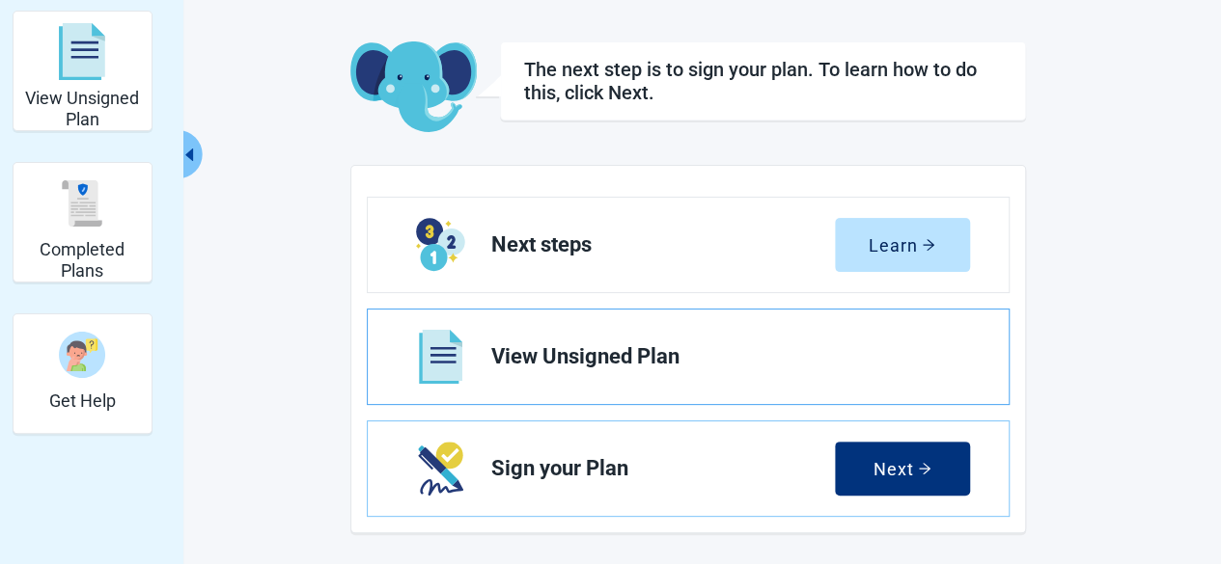
click at [537, 351] on span "View Unsigned Plan" at bounding box center [722, 356] width 463 height 23
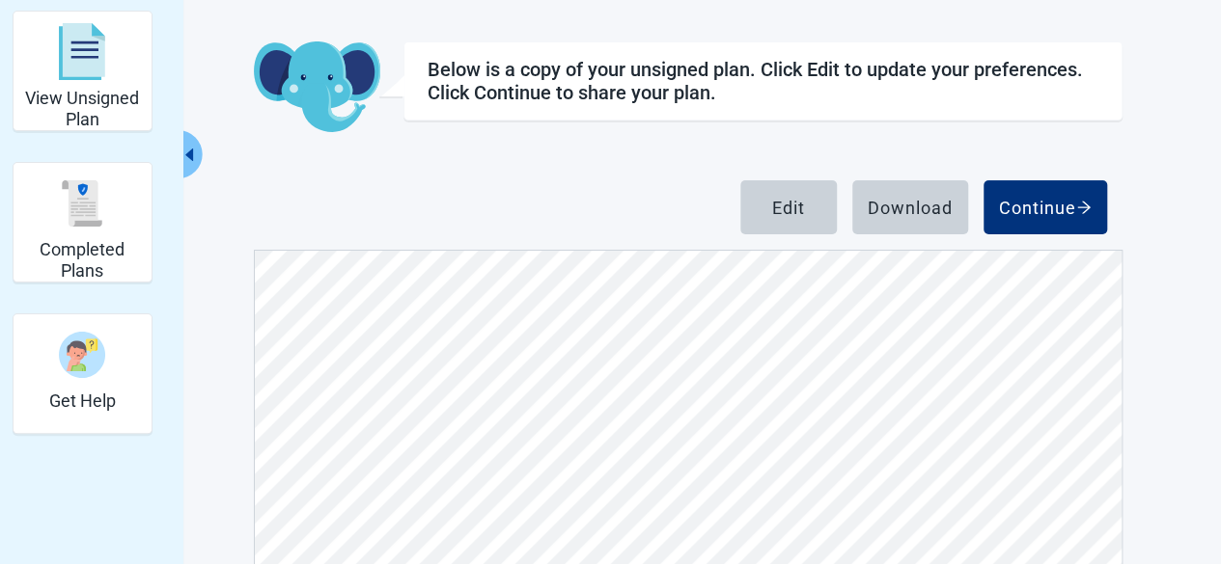
scroll to position [6272, 0]
click at [772, 204] on div "Edit" at bounding box center [788, 207] width 33 height 19
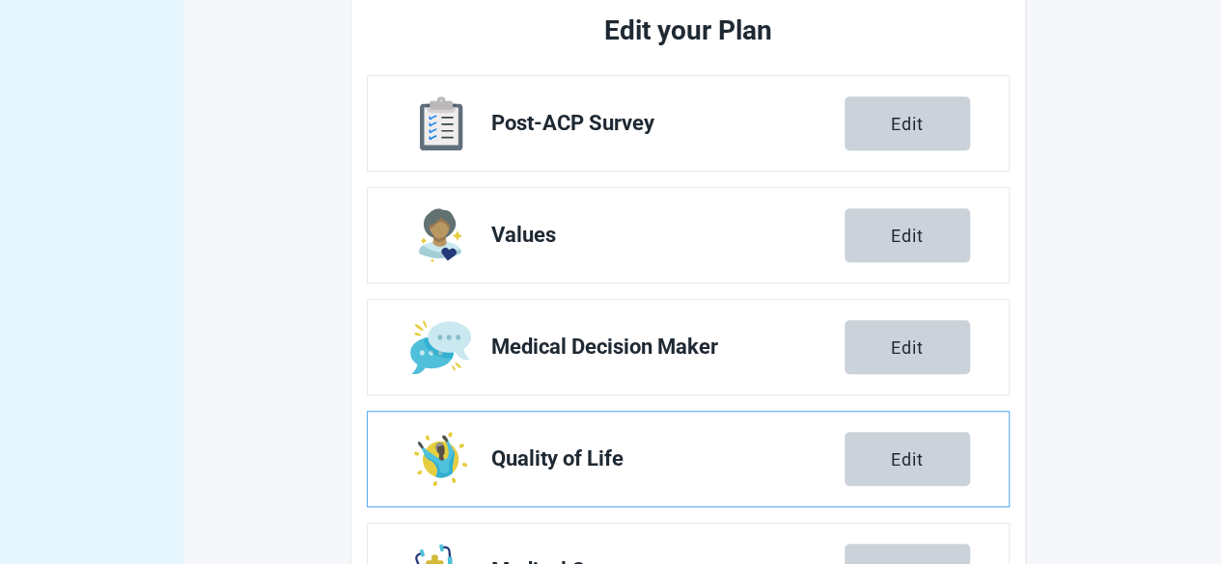
scroll to position [747, 0]
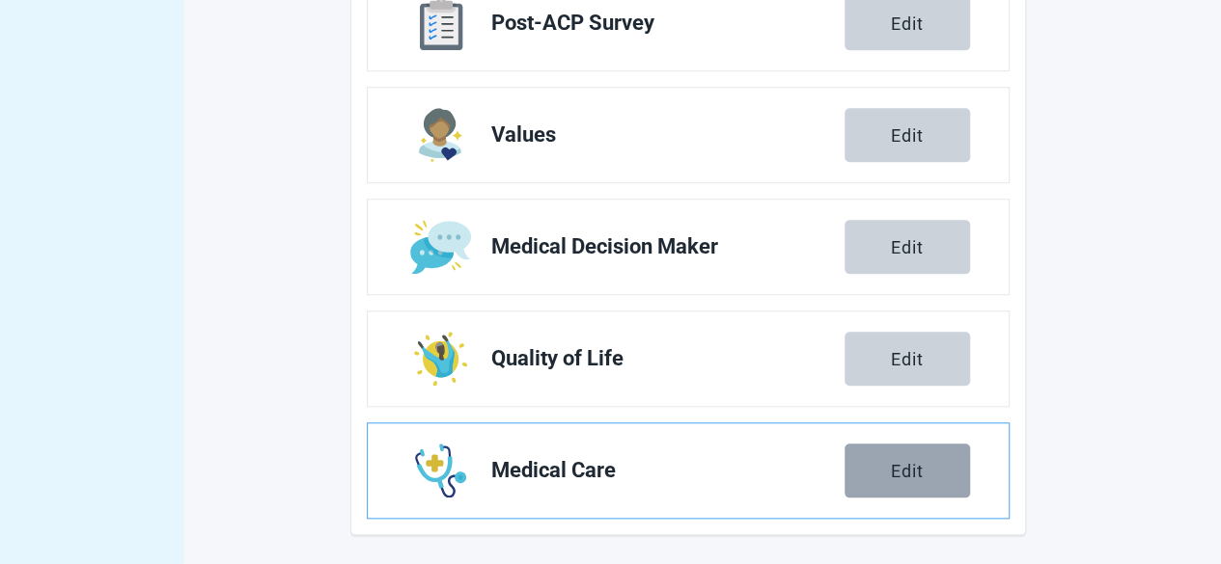
click at [905, 465] on div "Edit" at bounding box center [907, 470] width 33 height 19
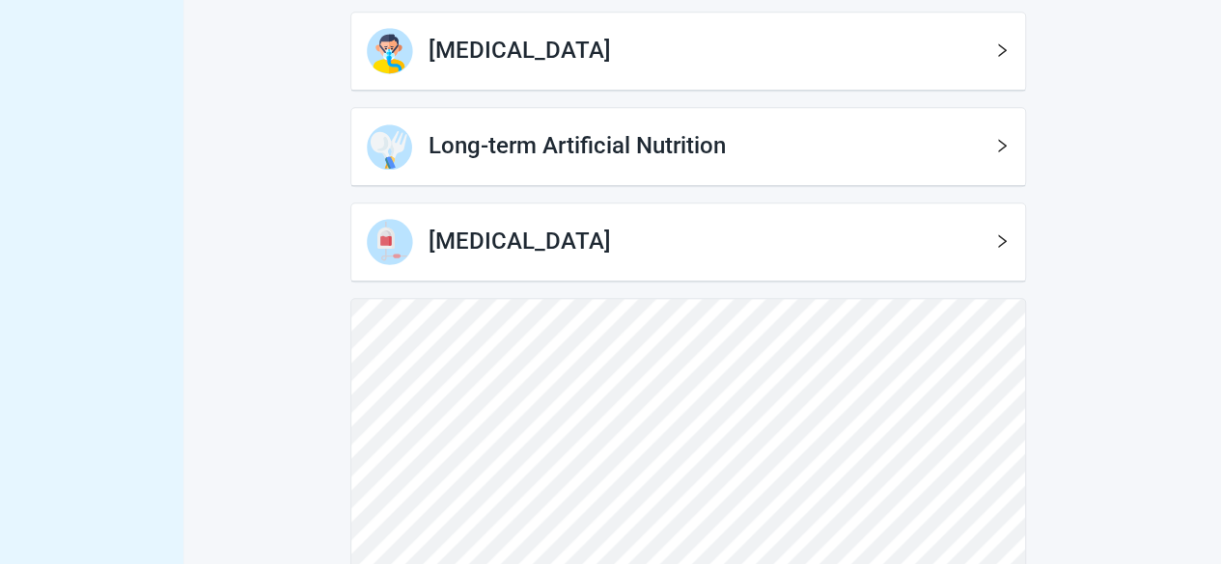
scroll to position [825, 0]
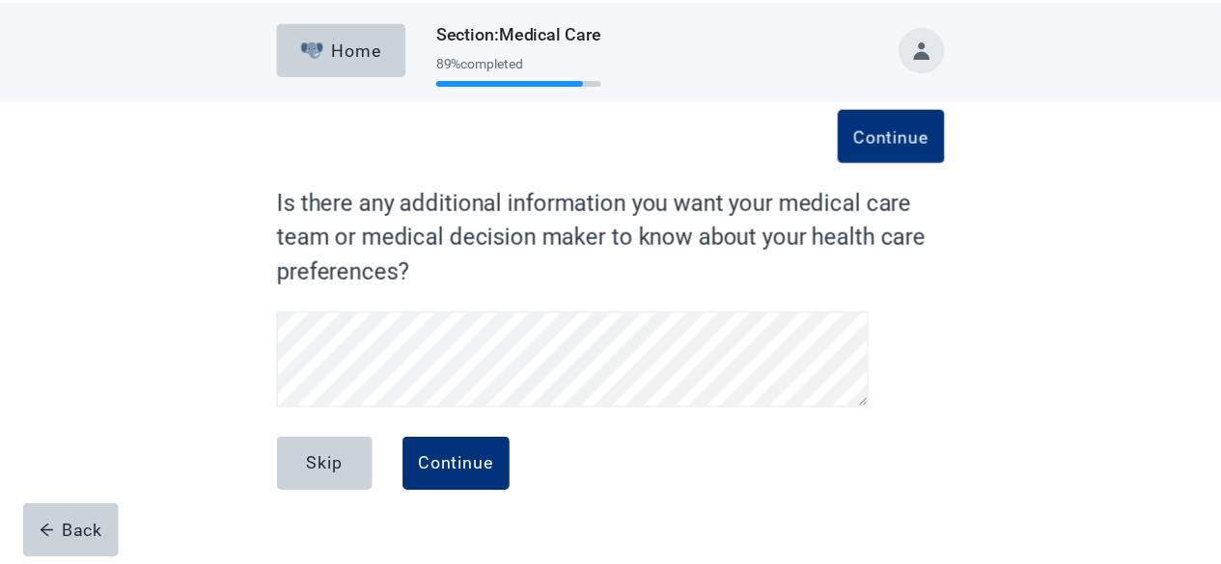
scroll to position [584, 0]
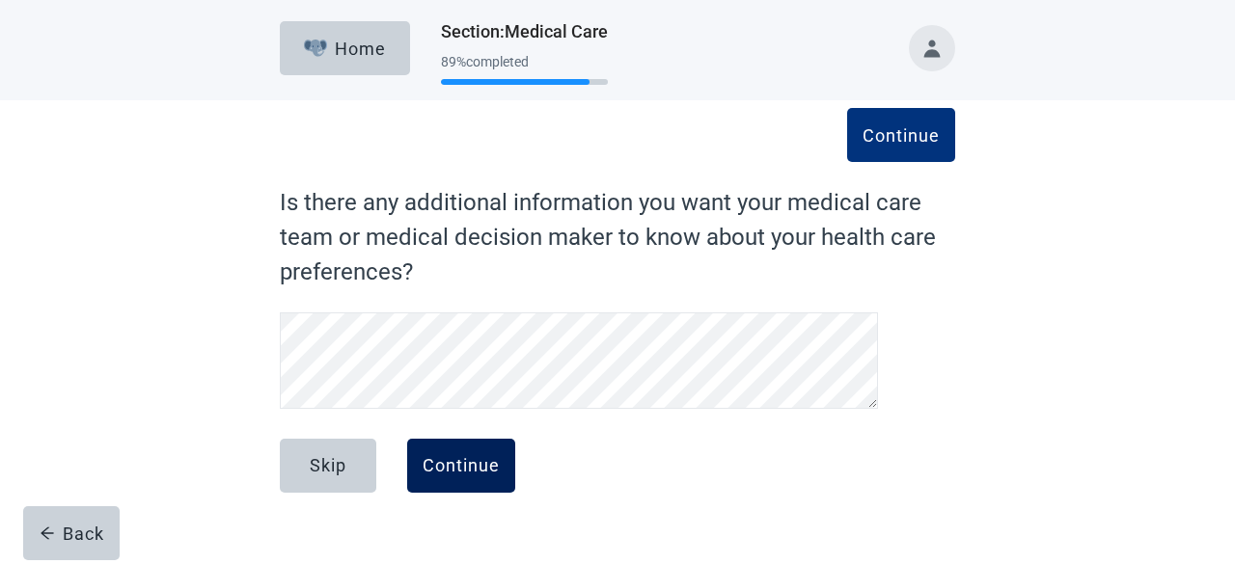
click at [458, 464] on div "Continue" at bounding box center [461, 465] width 77 height 19
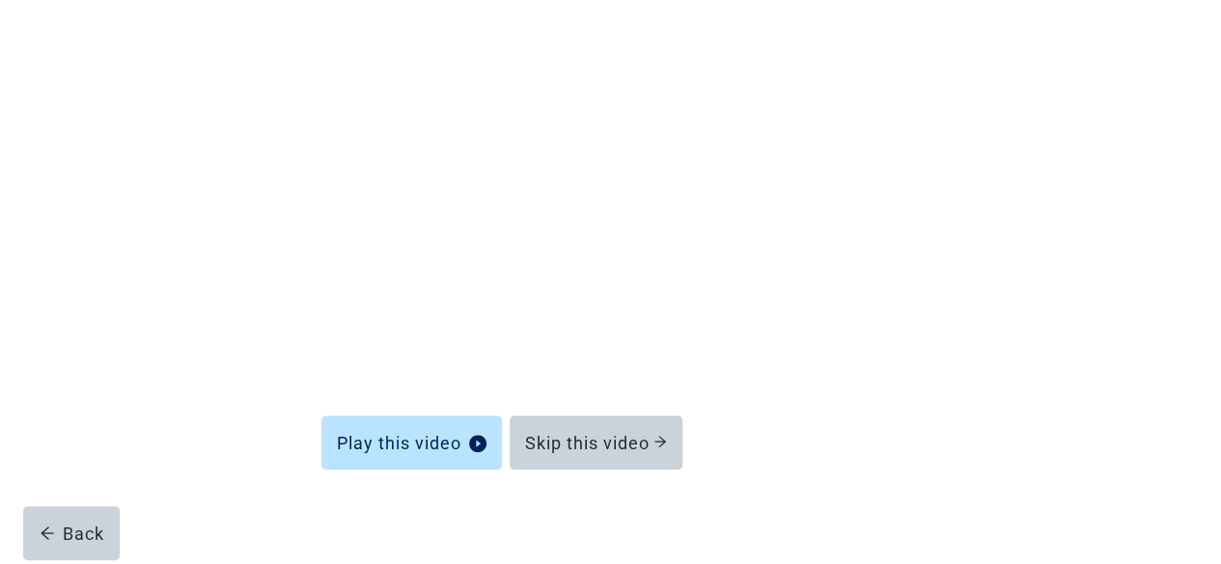
scroll to position [122, 0]
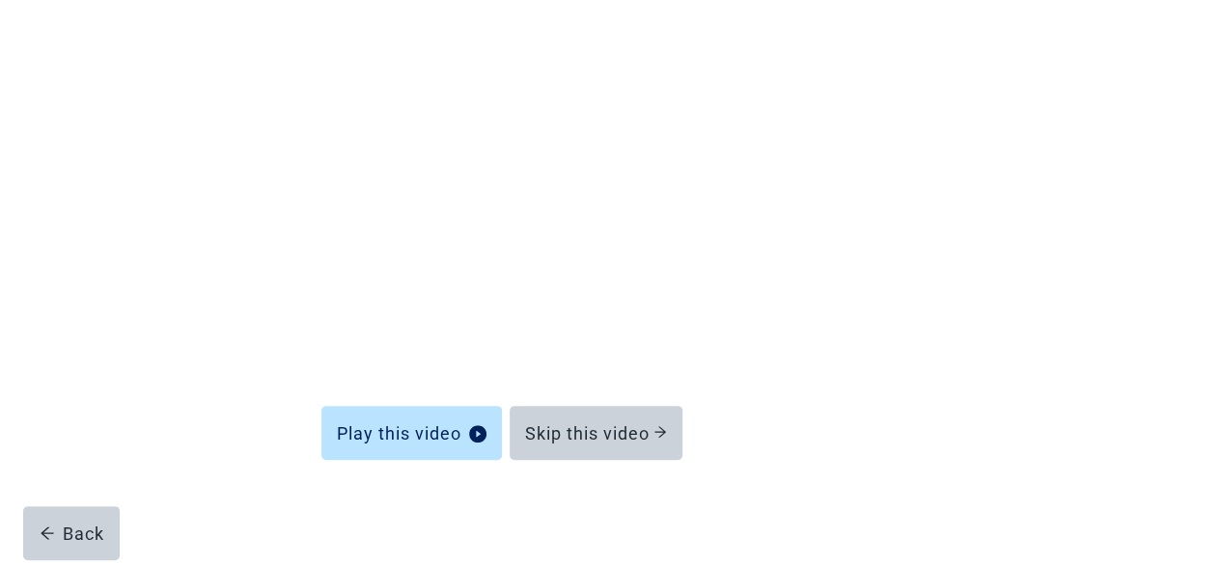
drag, startPoint x: 590, startPoint y: 429, endPoint x: 1103, endPoint y: 470, distance: 514.9
click at [1103, 470] on div "Play this video Skip this video Back" at bounding box center [610, 272] width 1099 height 586
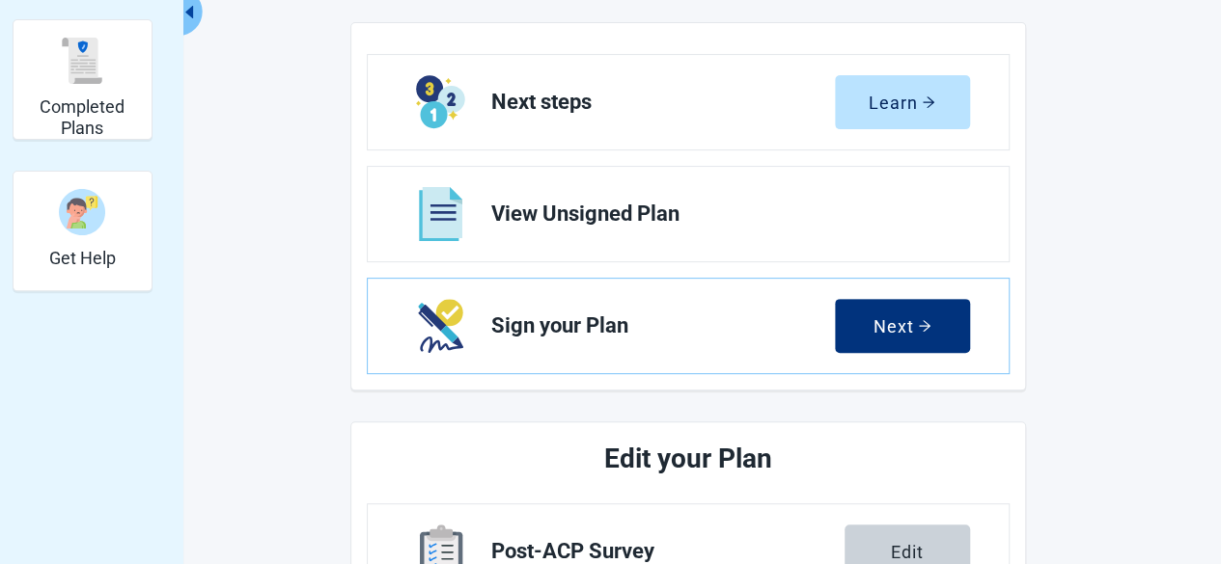
scroll to position [122, 0]
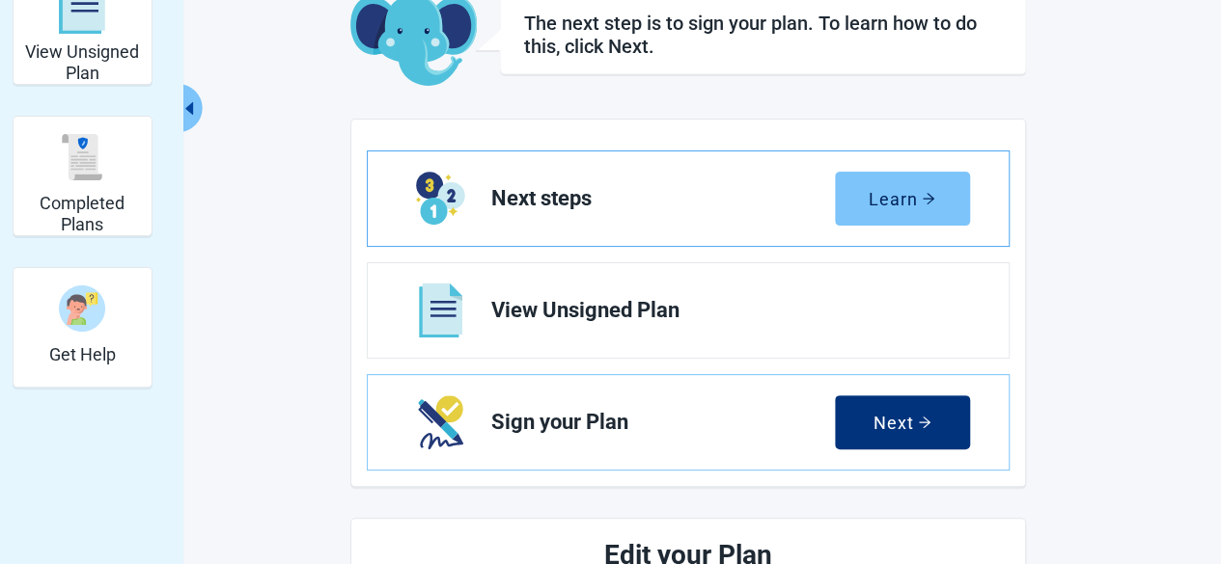
click at [895, 206] on div "Learn" at bounding box center [901, 198] width 67 height 19
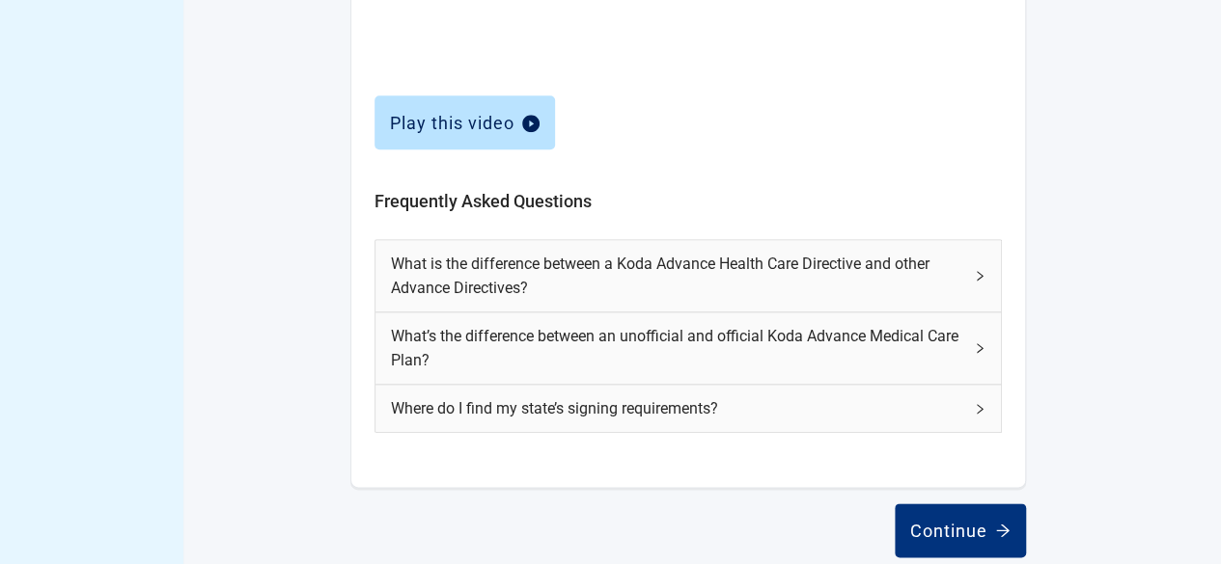
scroll to position [930, 0]
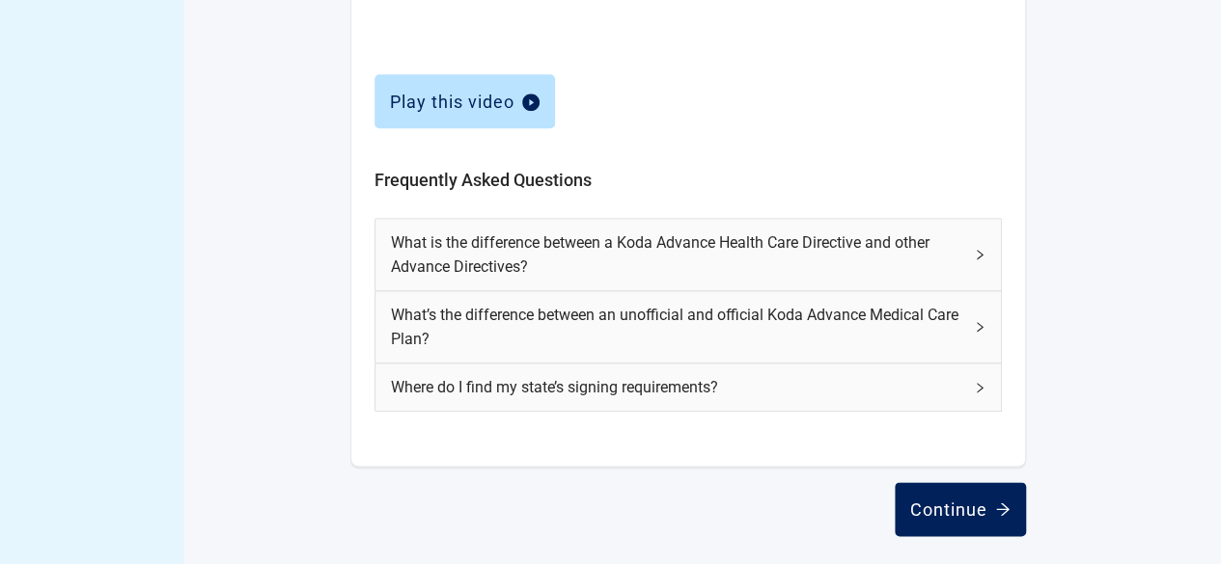
click at [969, 506] on div "Continue" at bounding box center [960, 509] width 100 height 19
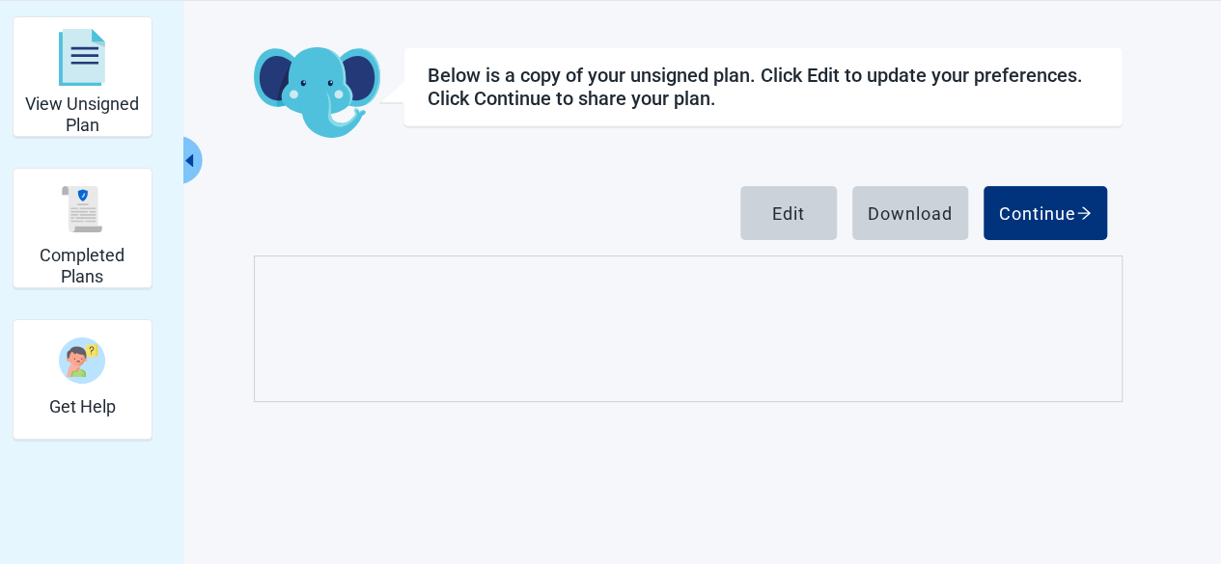
scroll to position [243, 0]
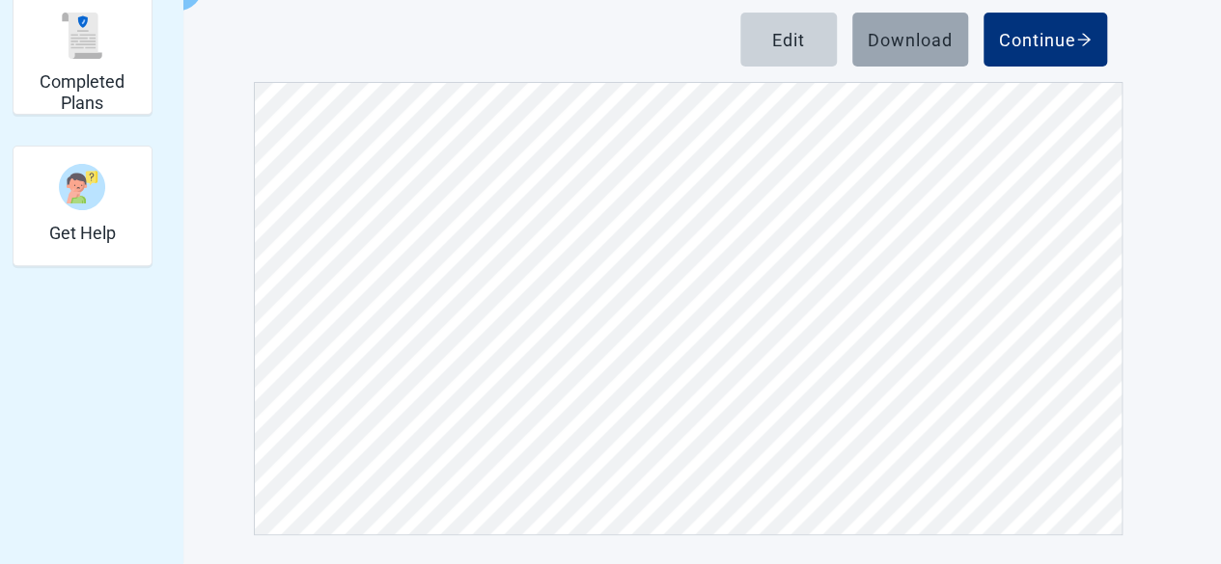
click at [903, 30] on div "Download" at bounding box center [909, 39] width 85 height 19
